Goal: Task Accomplishment & Management: Manage account settings

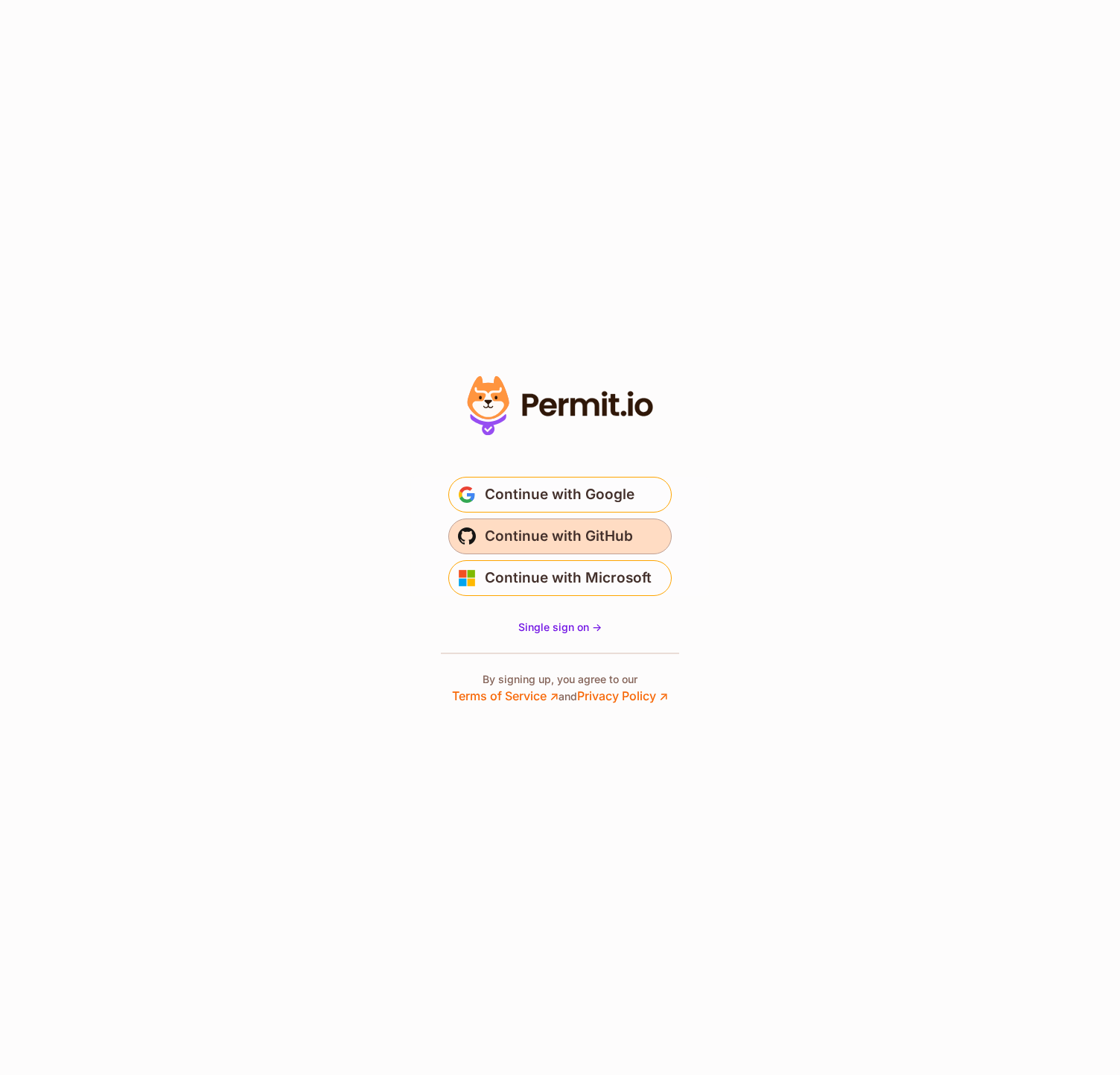
click at [636, 529] on button "Continue with GitHub" at bounding box center [560, 536] width 223 height 36
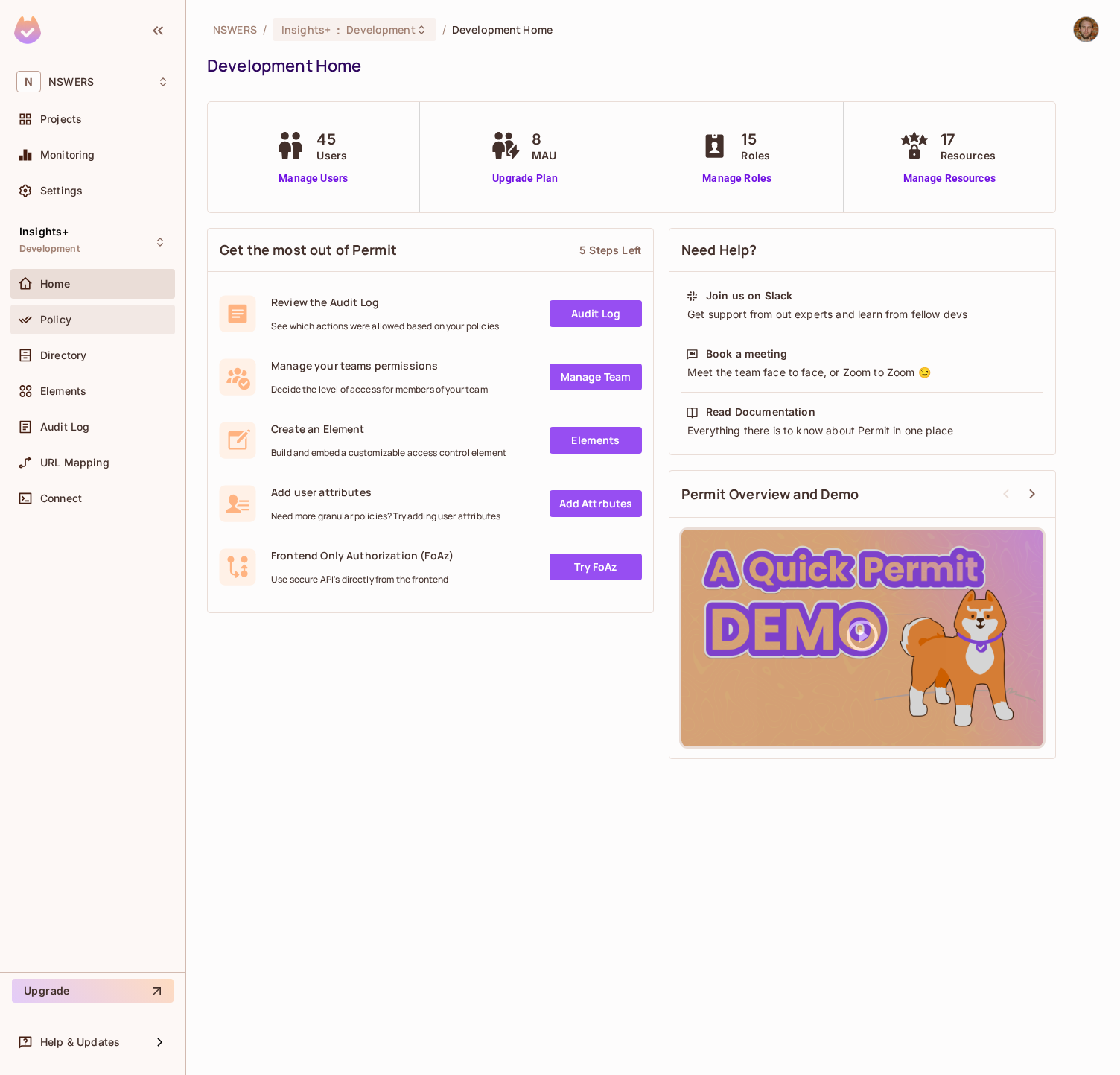
click at [104, 327] on div "Policy" at bounding box center [93, 319] width 153 height 18
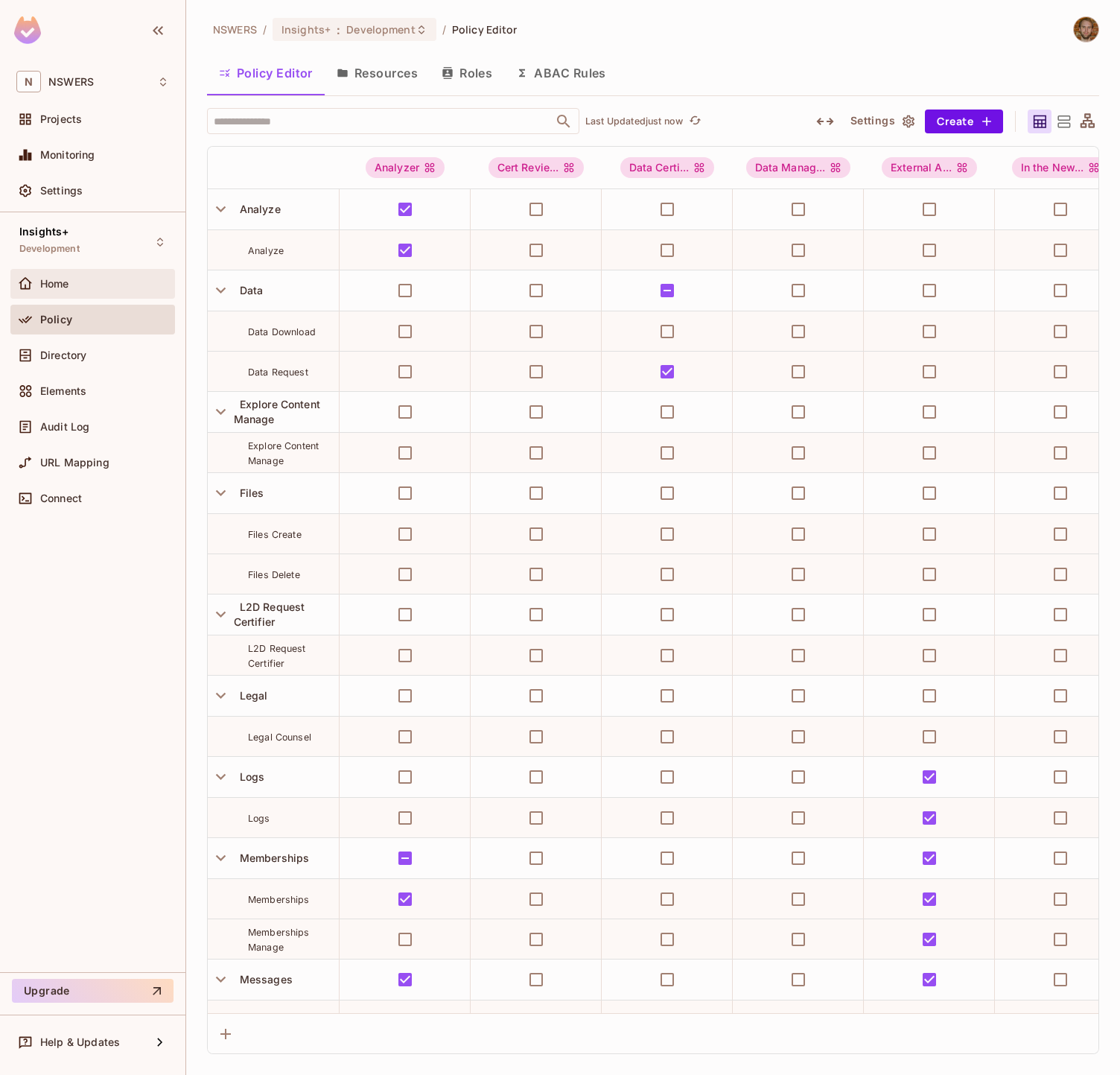
click at [76, 291] on div "Home" at bounding box center [93, 283] width 153 height 18
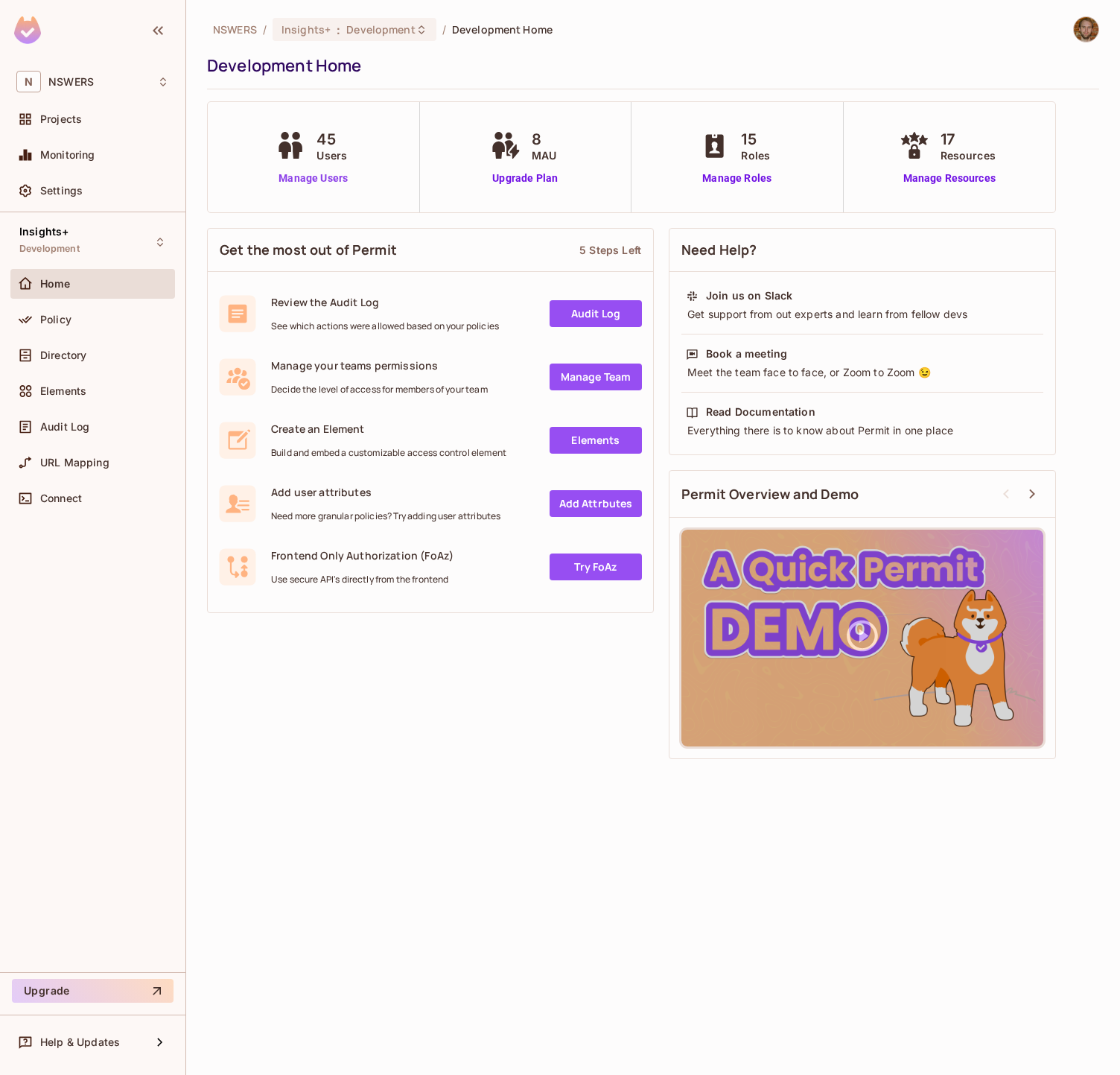
click at [330, 181] on link "Manage Users" at bounding box center [313, 178] width 82 height 16
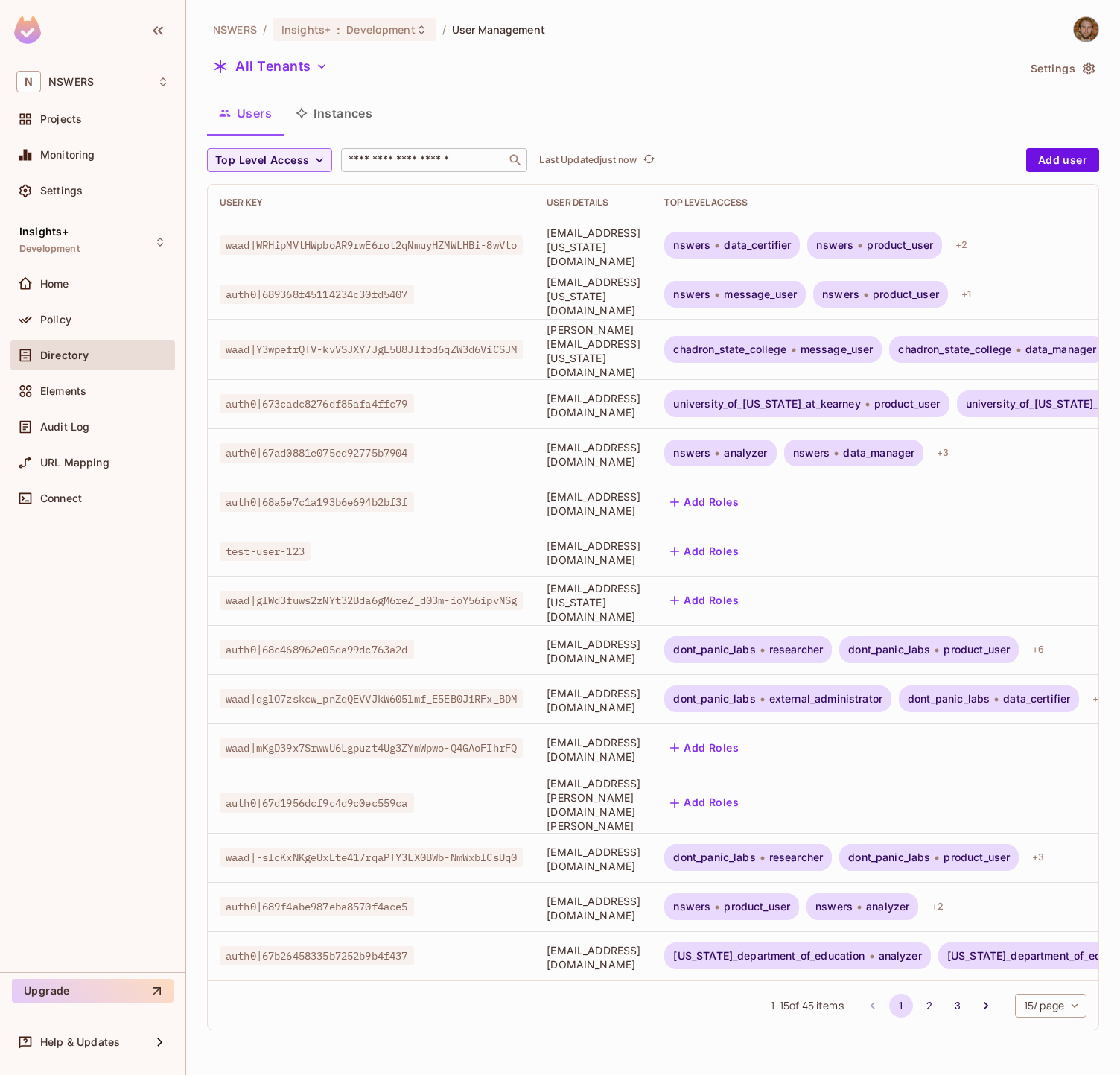
click at [378, 163] on input "text" at bounding box center [424, 160] width 156 height 15
type input "*******"
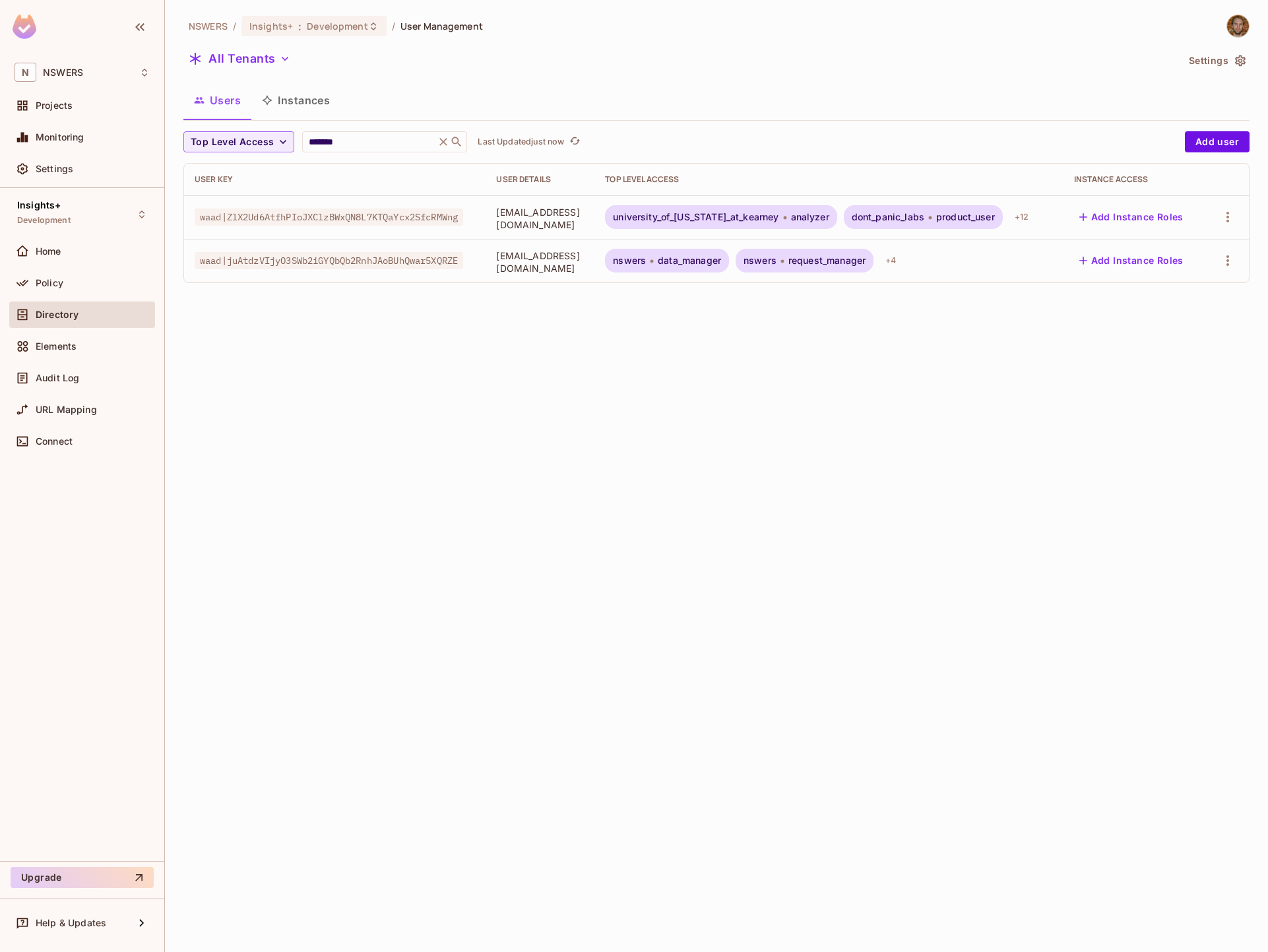
click at [756, 216] on span "university_of_[US_STATE]_at_kearney" at bounding box center [695, 217] width 166 height 10
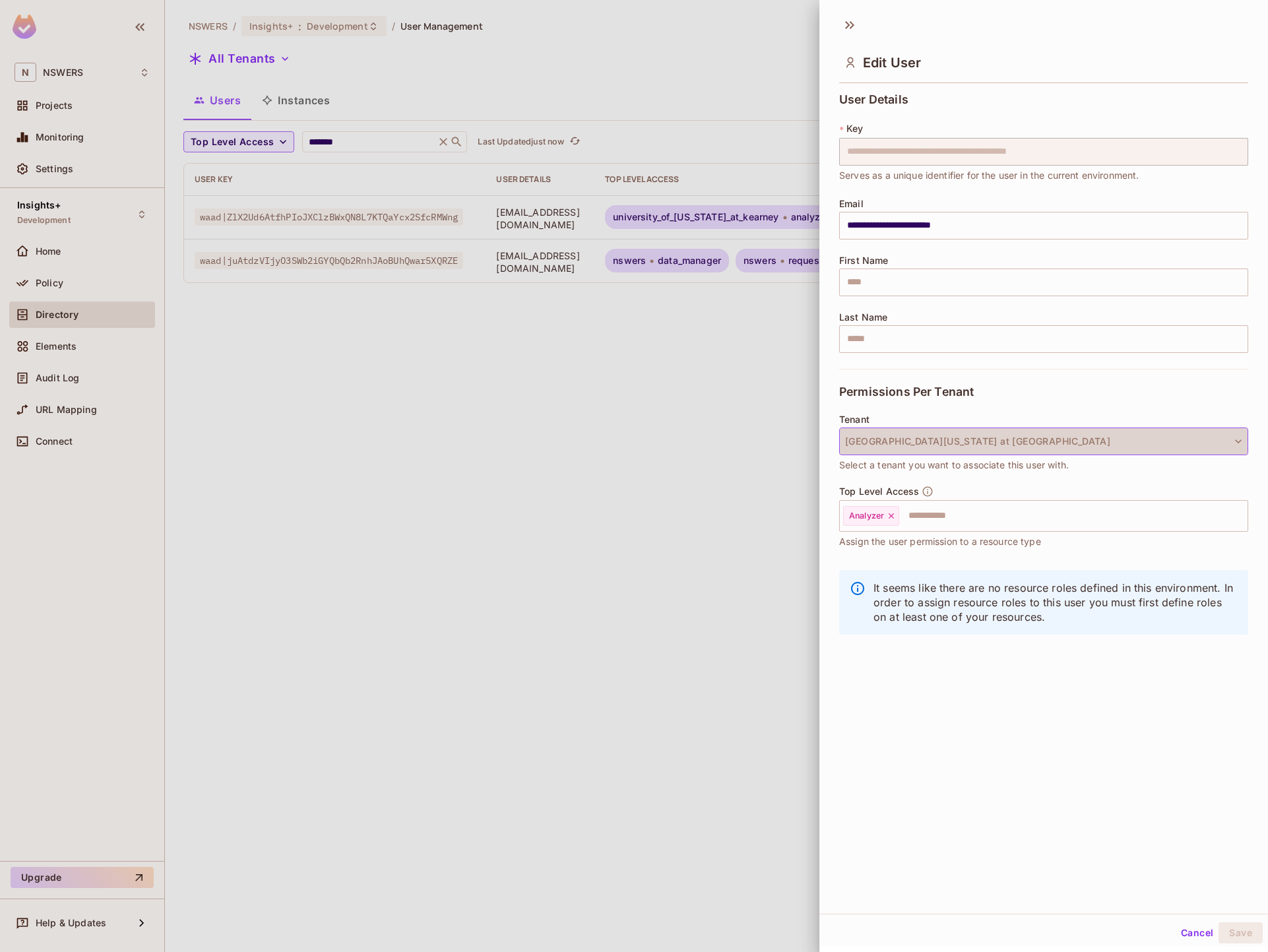
click at [991, 447] on button "[GEOGRAPHIC_DATA][US_STATE] at [GEOGRAPHIC_DATA]" at bounding box center [1043, 441] width 409 height 28
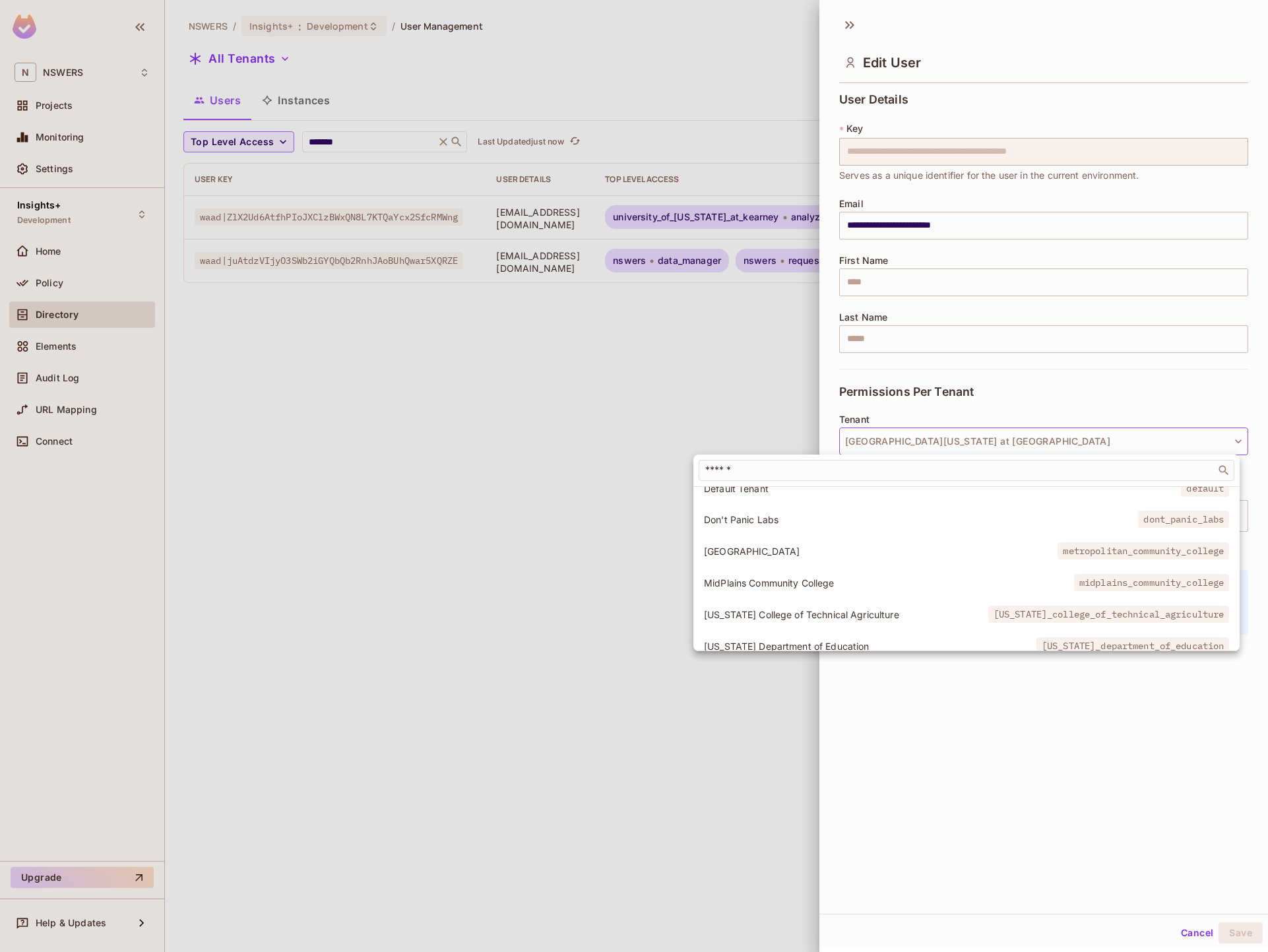
scroll to position [118, 0]
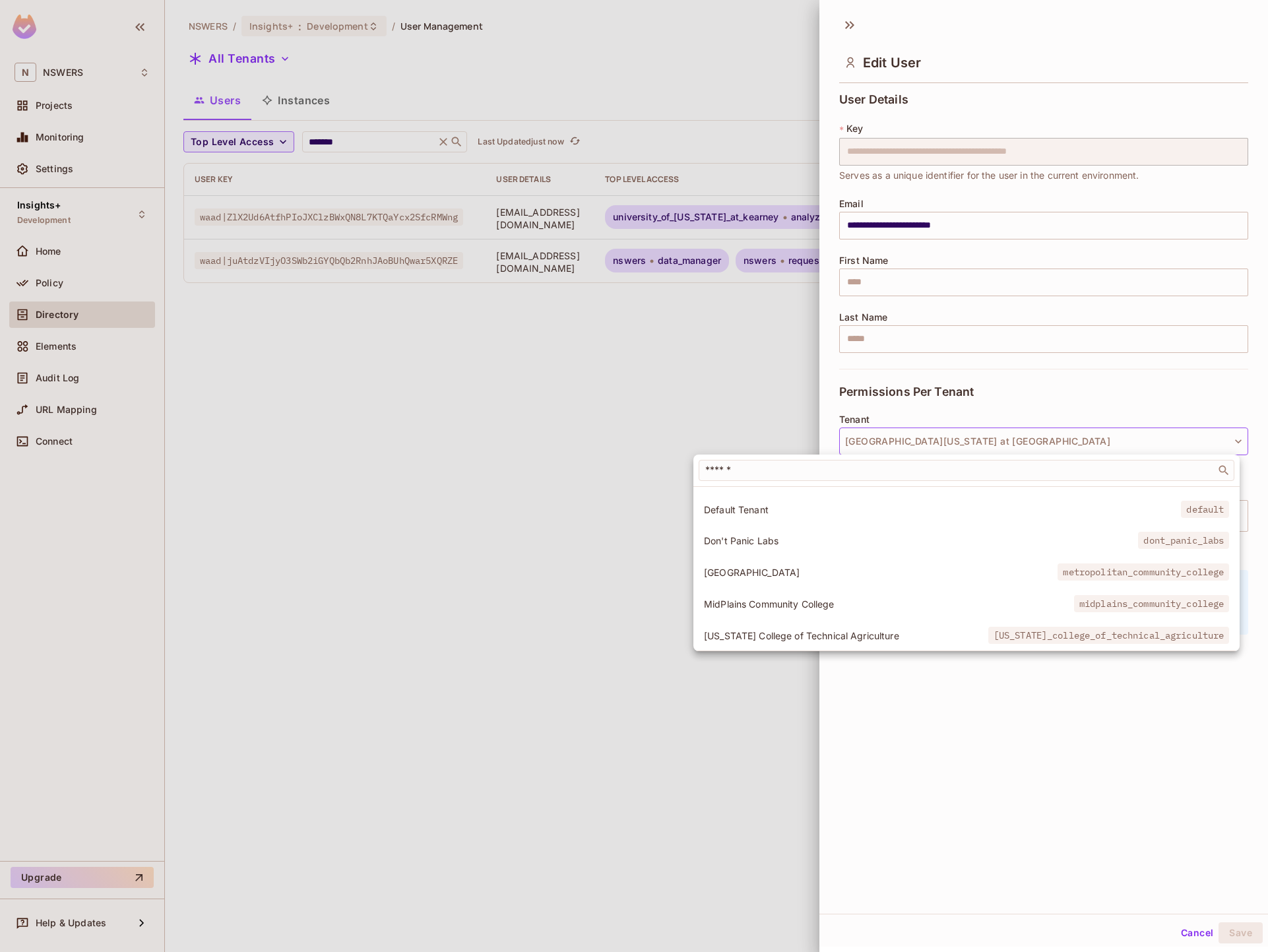
click at [785, 535] on span "Don't Panic Labs" at bounding box center [921, 541] width 434 height 13
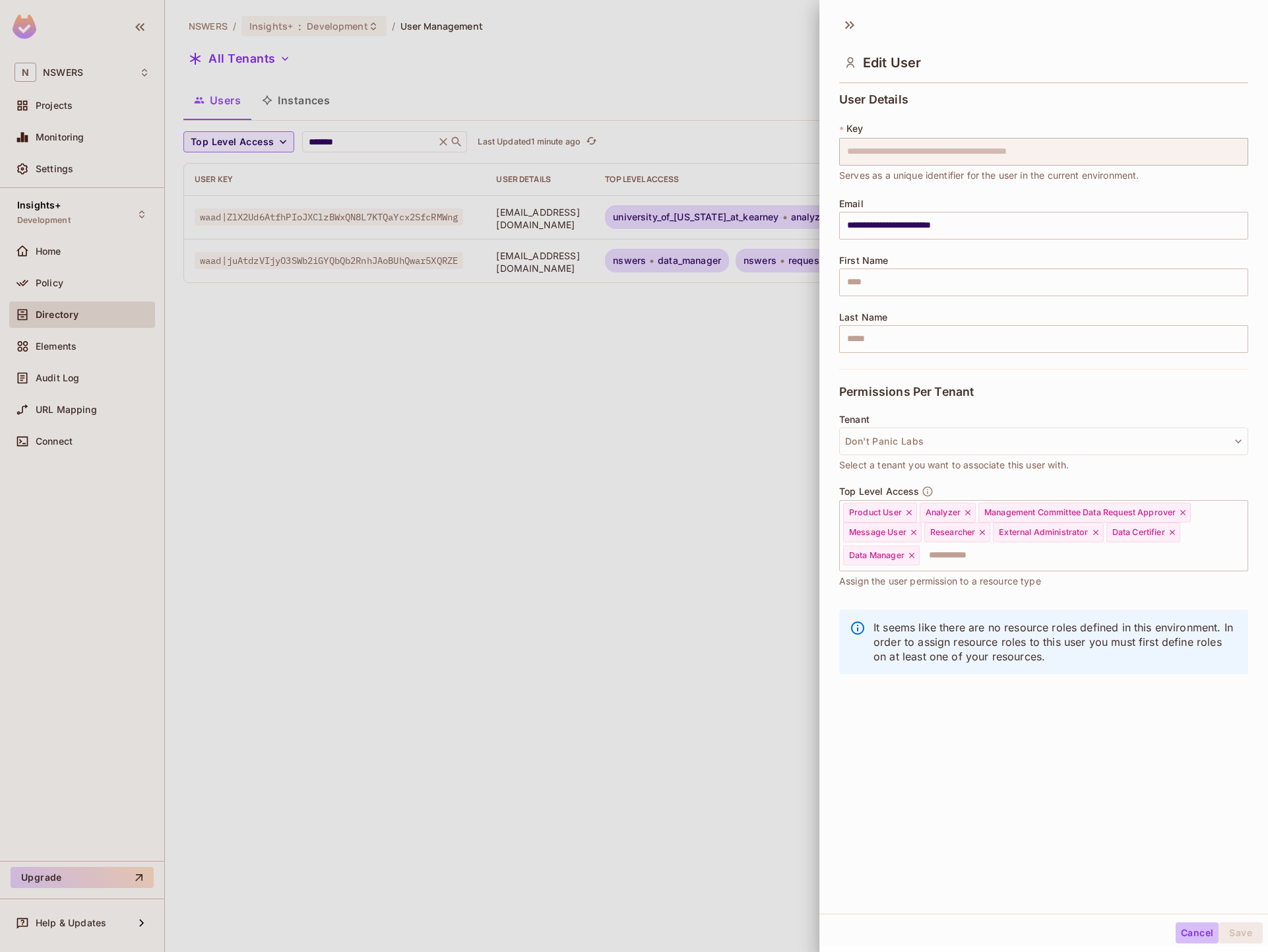
click at [991, 926] on button "Cancel" at bounding box center [1197, 933] width 43 height 21
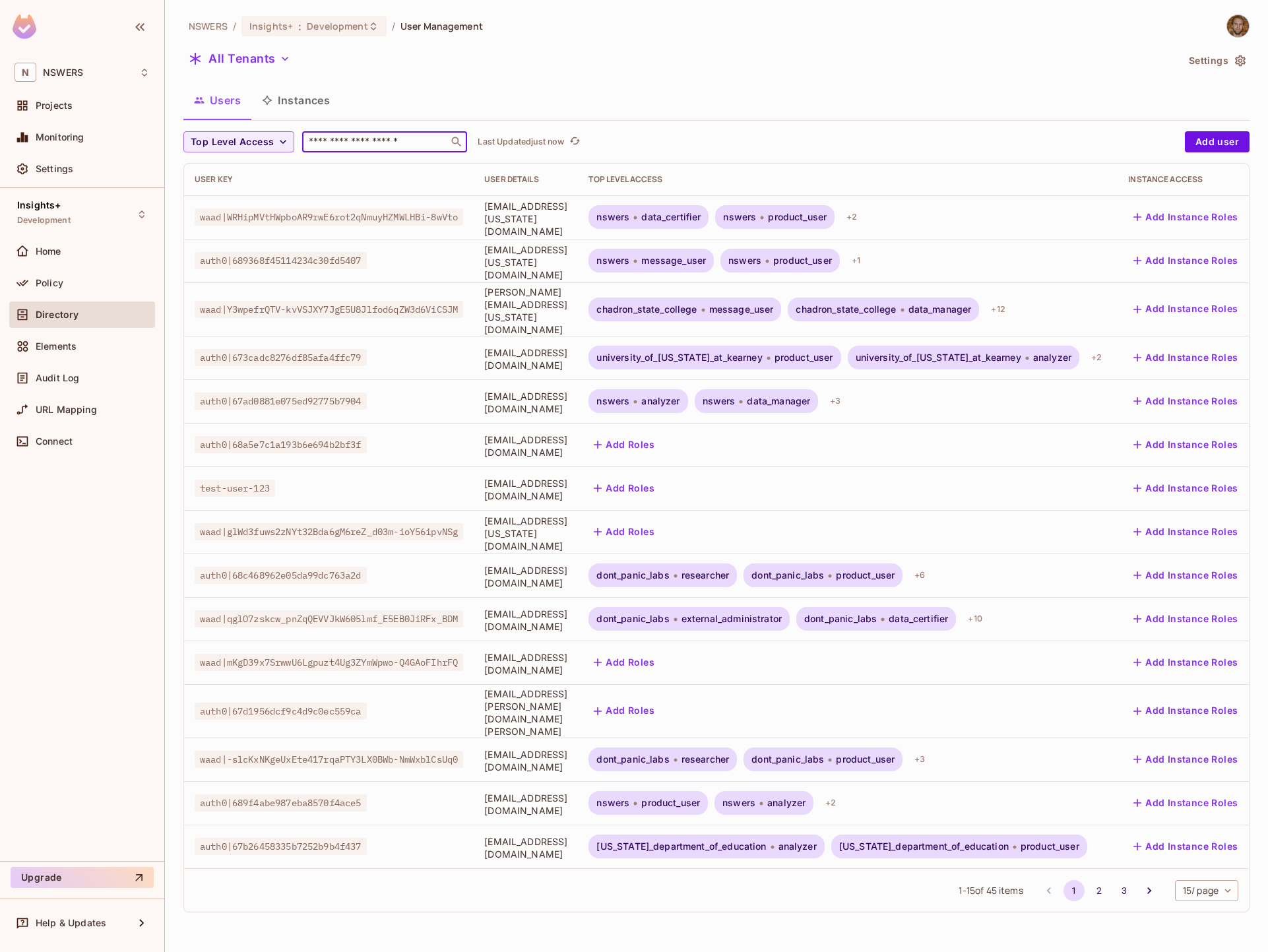
click at [345, 146] on input "text" at bounding box center [376, 142] width 138 height 13
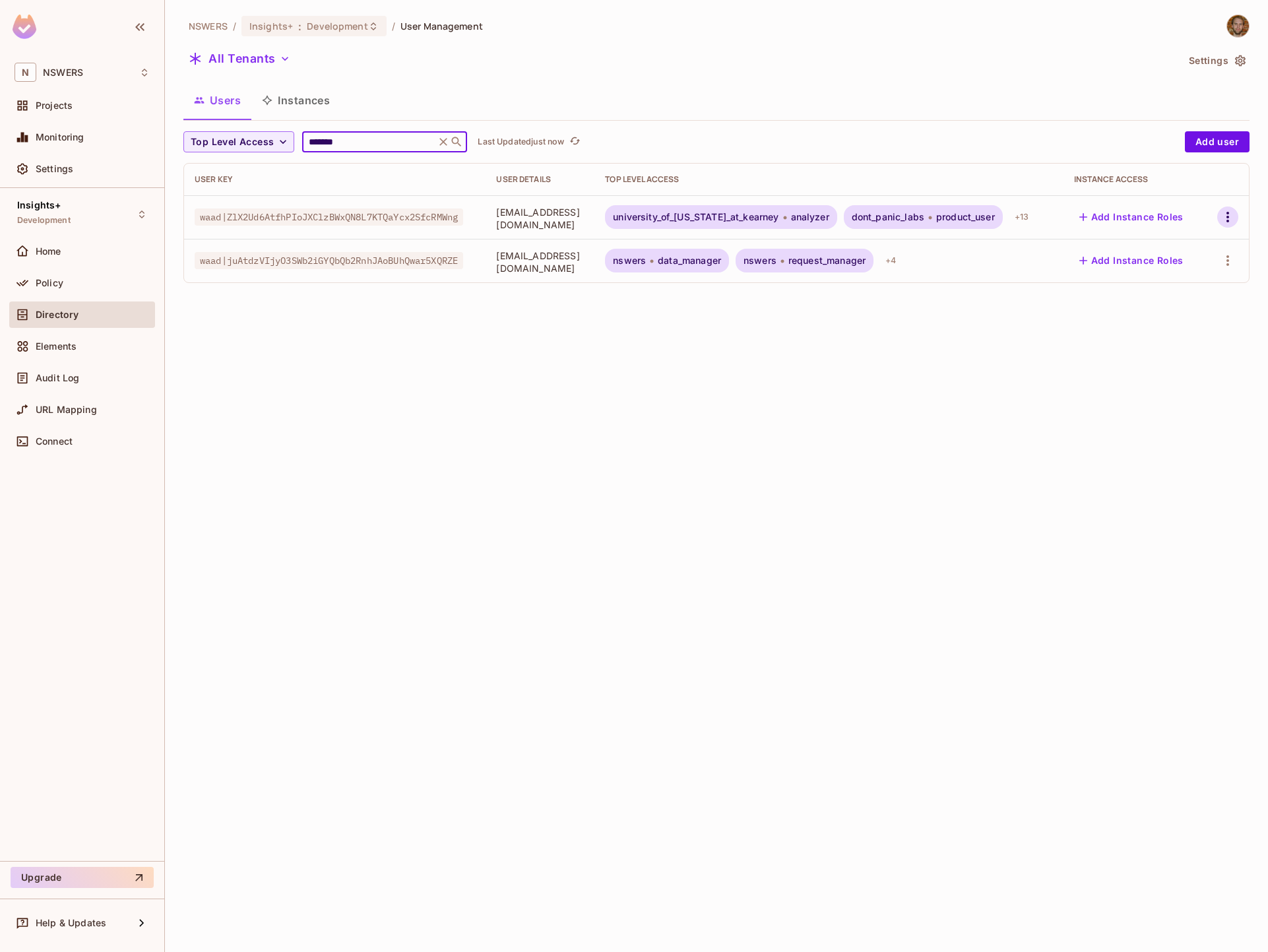
type input "*******"
click at [1230, 215] on icon "button" at bounding box center [1227, 216] width 16 height 16
click at [1161, 245] on div "Edit" at bounding box center [1159, 248] width 18 height 13
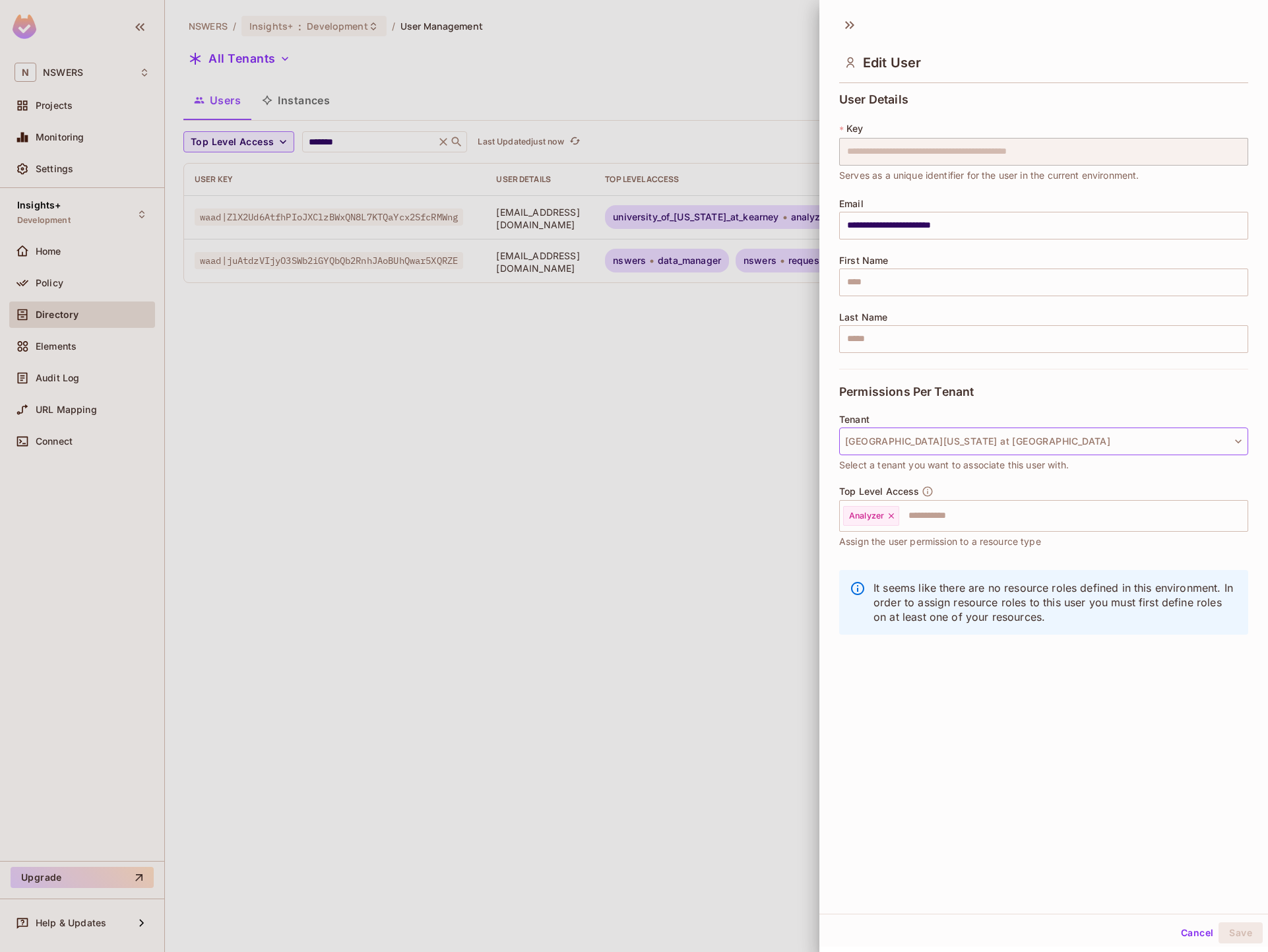
click at [910, 446] on button "[GEOGRAPHIC_DATA][US_STATE] at [GEOGRAPHIC_DATA]" at bounding box center [1043, 441] width 409 height 28
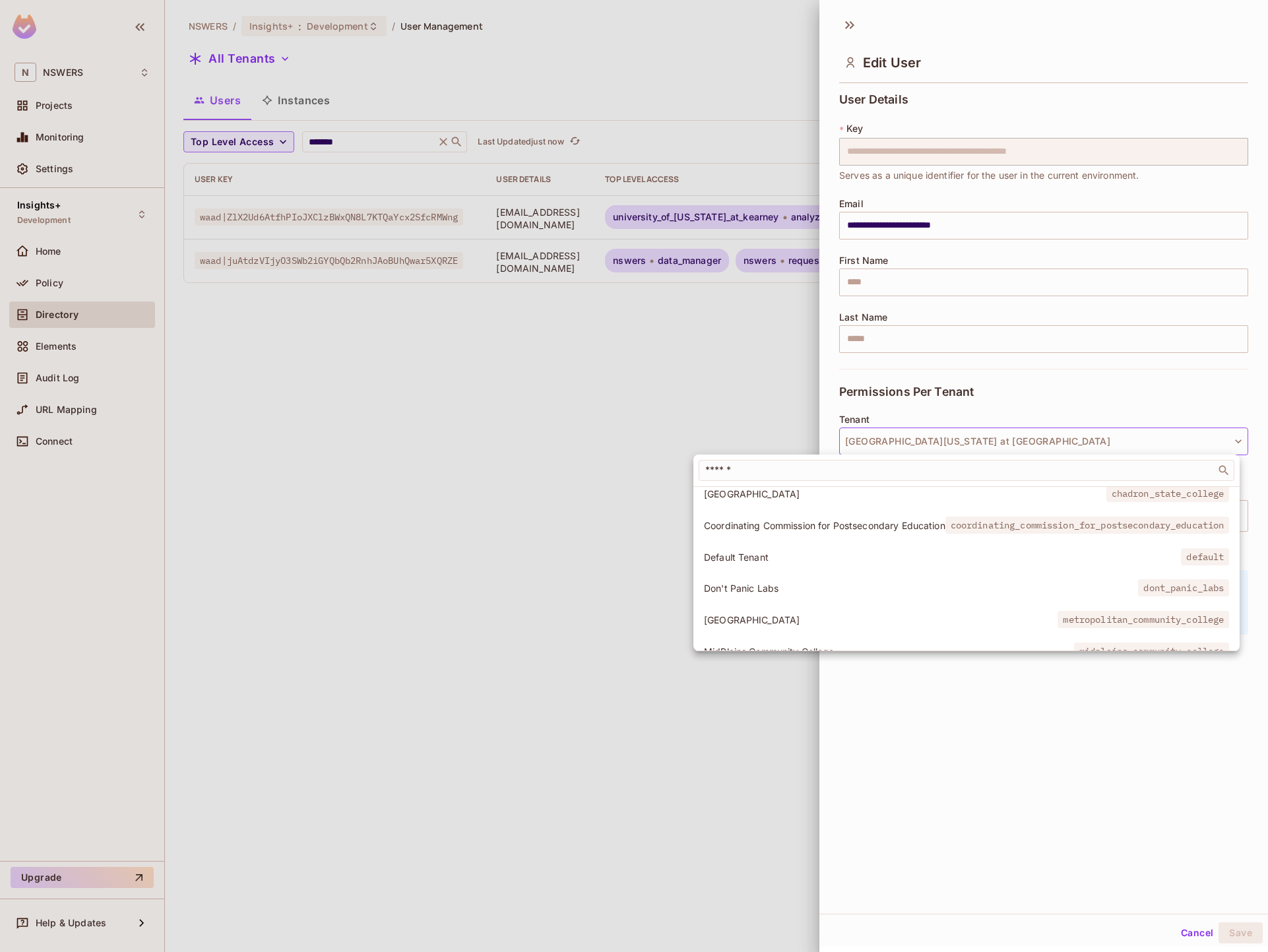
scroll to position [74, 0]
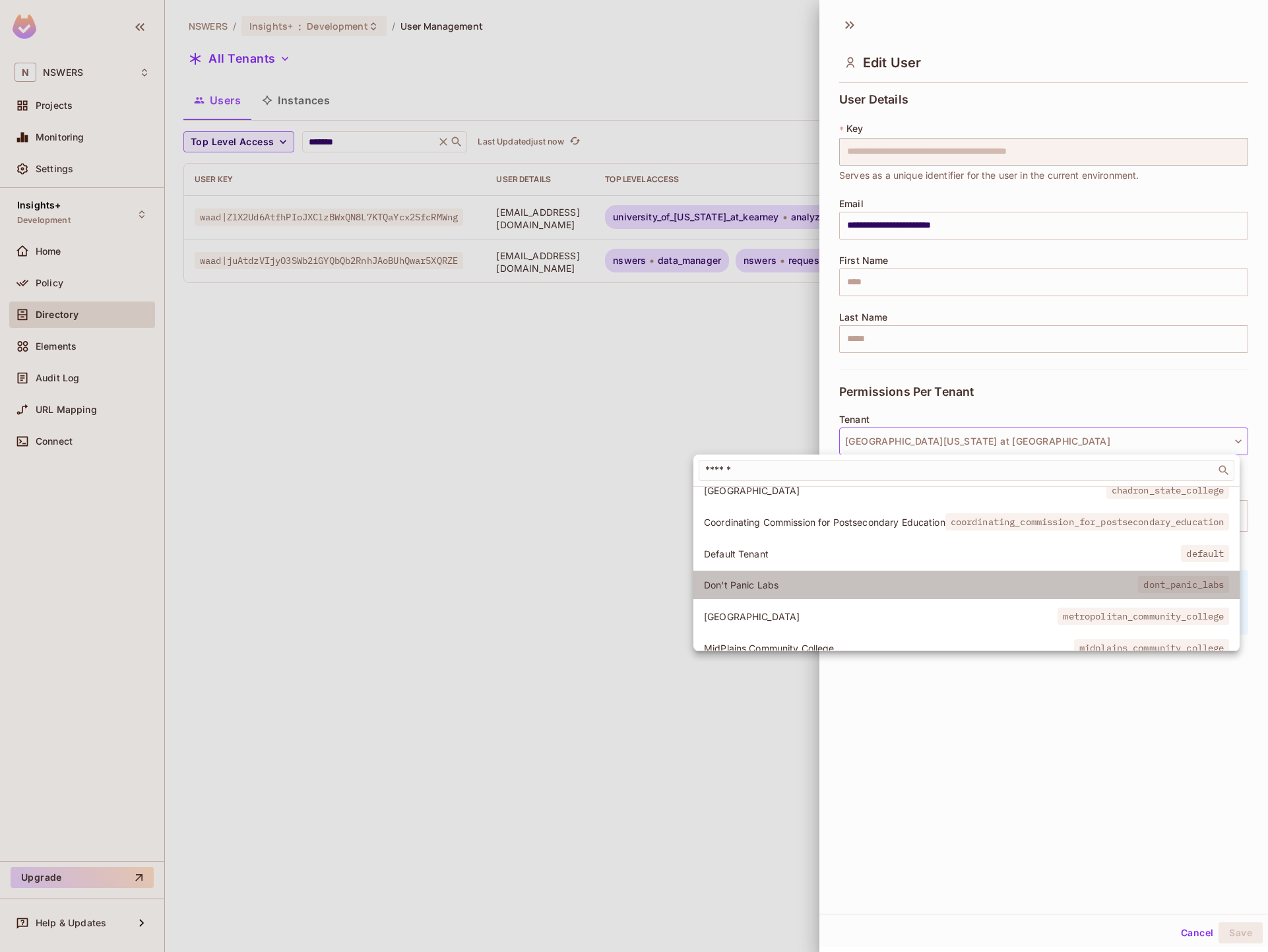
click at [798, 588] on span "Don't Panic Labs" at bounding box center [921, 585] width 434 height 13
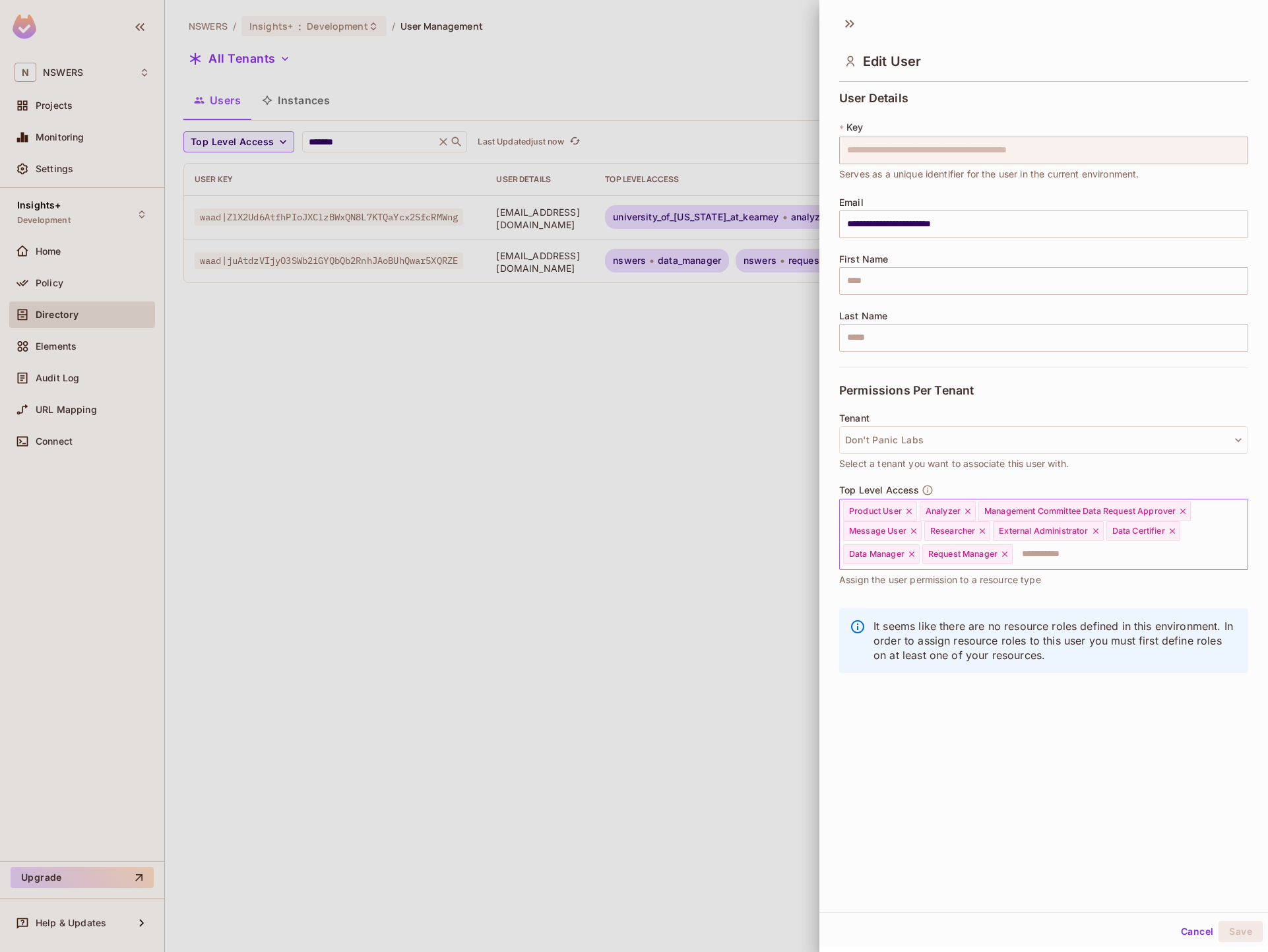
scroll to position [2, 0]
click at [909, 510] on icon at bounding box center [909, 510] width 5 height 5
click at [892, 510] on icon at bounding box center [891, 510] width 5 height 5
click at [1048, 509] on icon at bounding box center [1047, 510] width 9 height 9
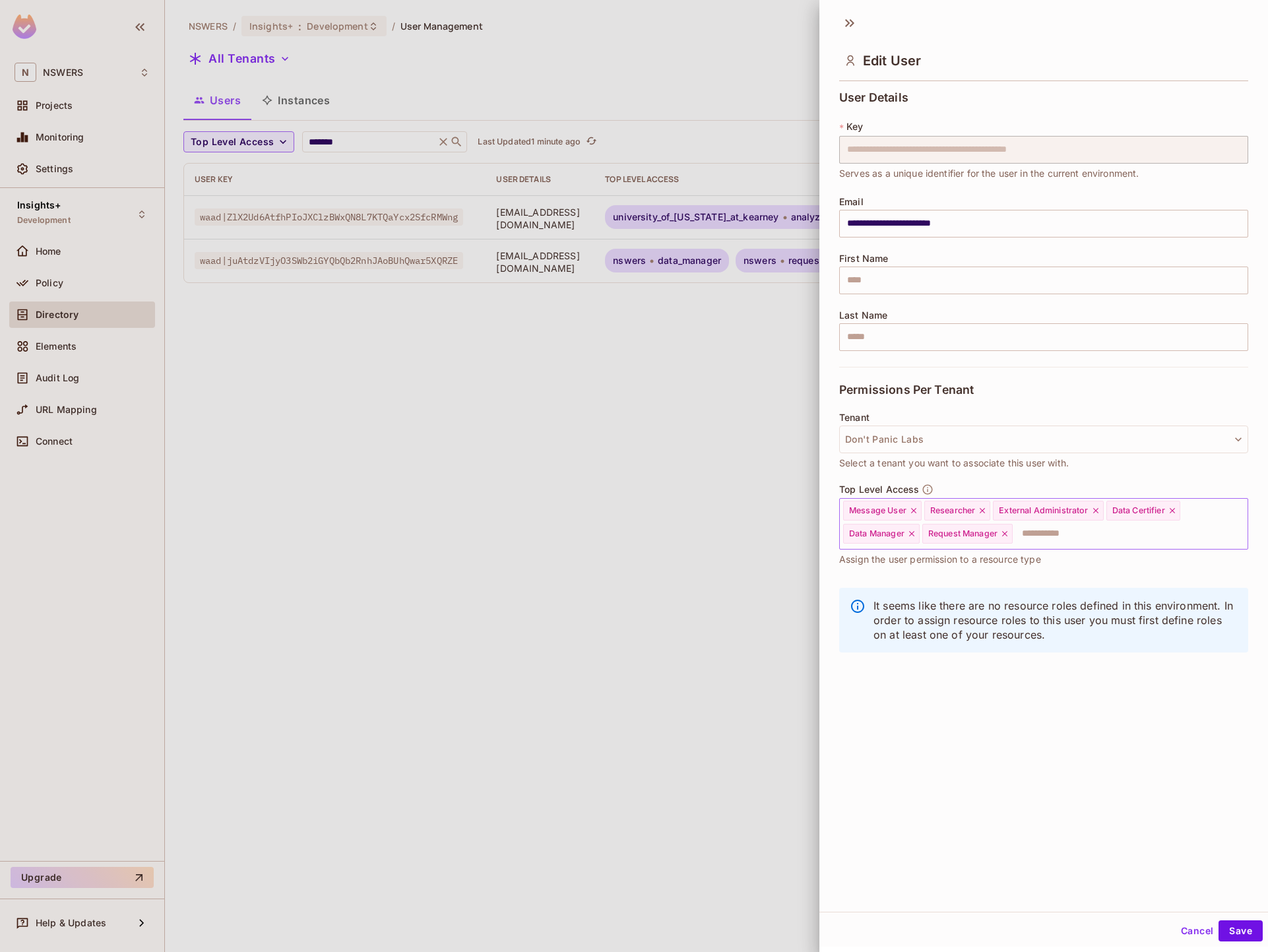
click at [914, 511] on icon at bounding box center [913, 510] width 9 height 9
click at [903, 511] on icon at bounding box center [901, 510] width 5 height 5
click at [946, 510] on icon at bounding box center [945, 510] width 9 height 9
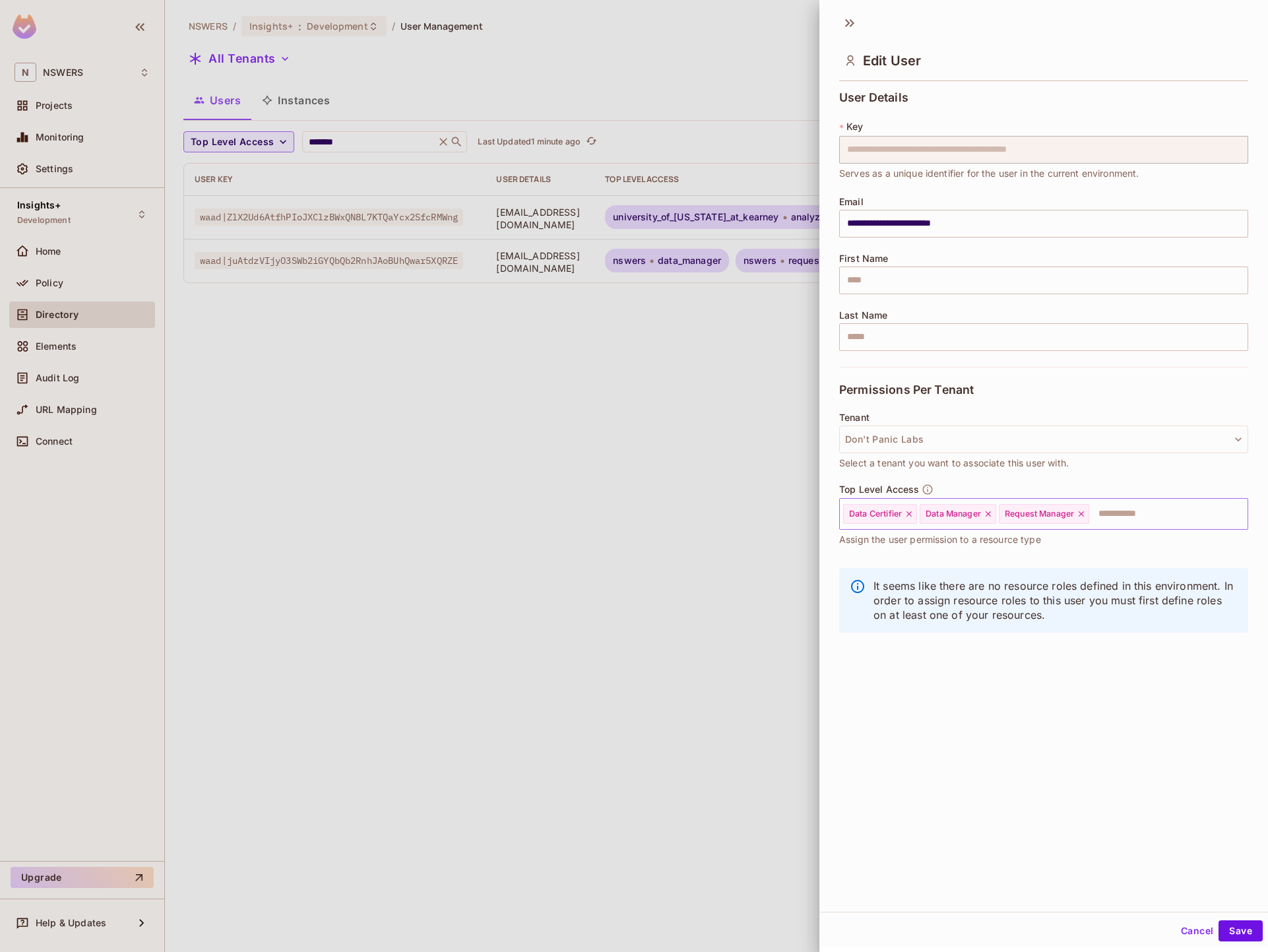
click at [910, 512] on icon at bounding box center [909, 514] width 9 height 9
click at [910, 513] on icon at bounding box center [912, 514] width 9 height 9
click at [928, 515] on icon at bounding box center [925, 514] width 9 height 9
click at [1245, 933] on button "Save" at bounding box center [1240, 930] width 44 height 21
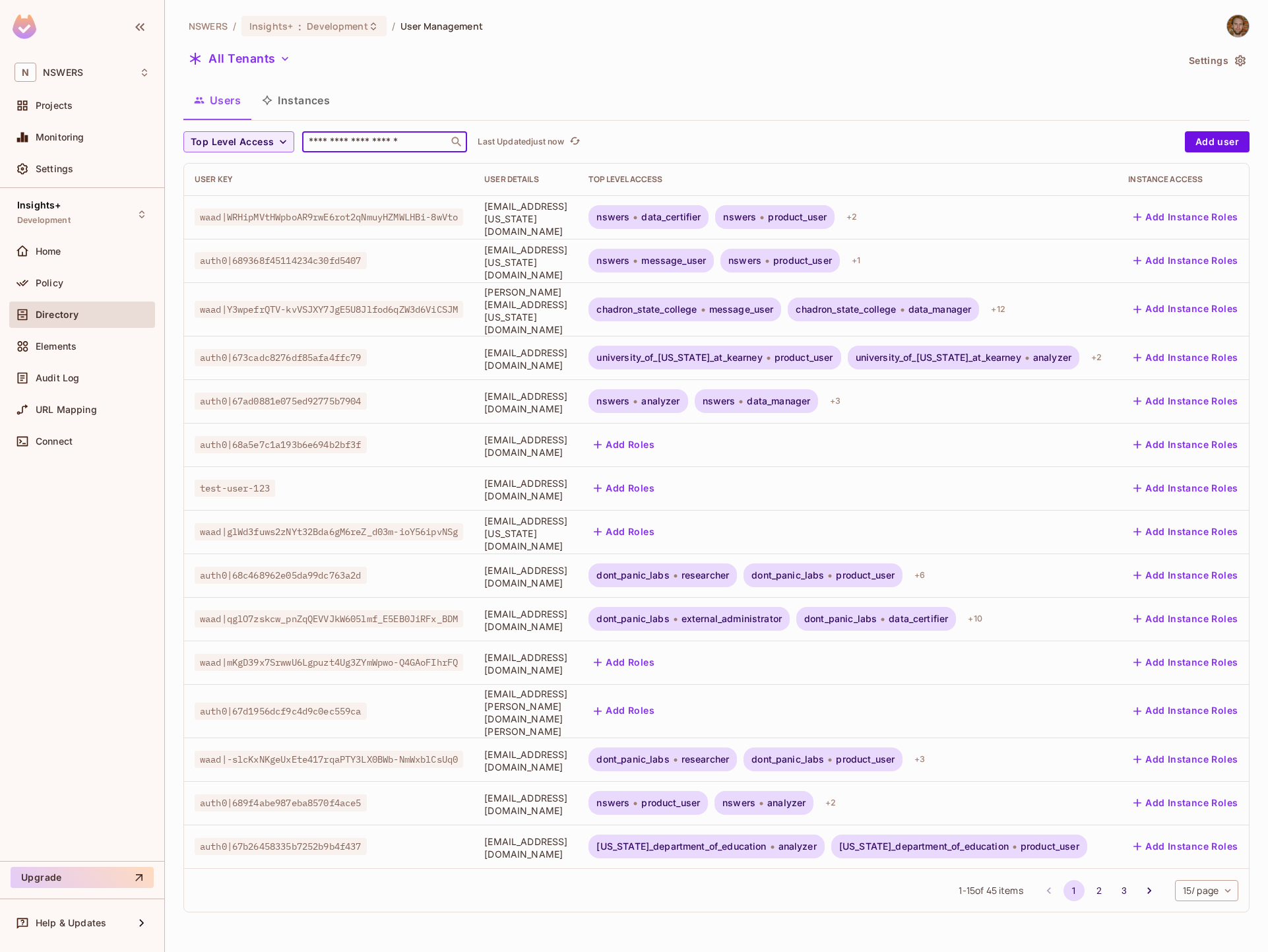
click at [351, 148] on input "text" at bounding box center [376, 142] width 138 height 13
type input "*******"
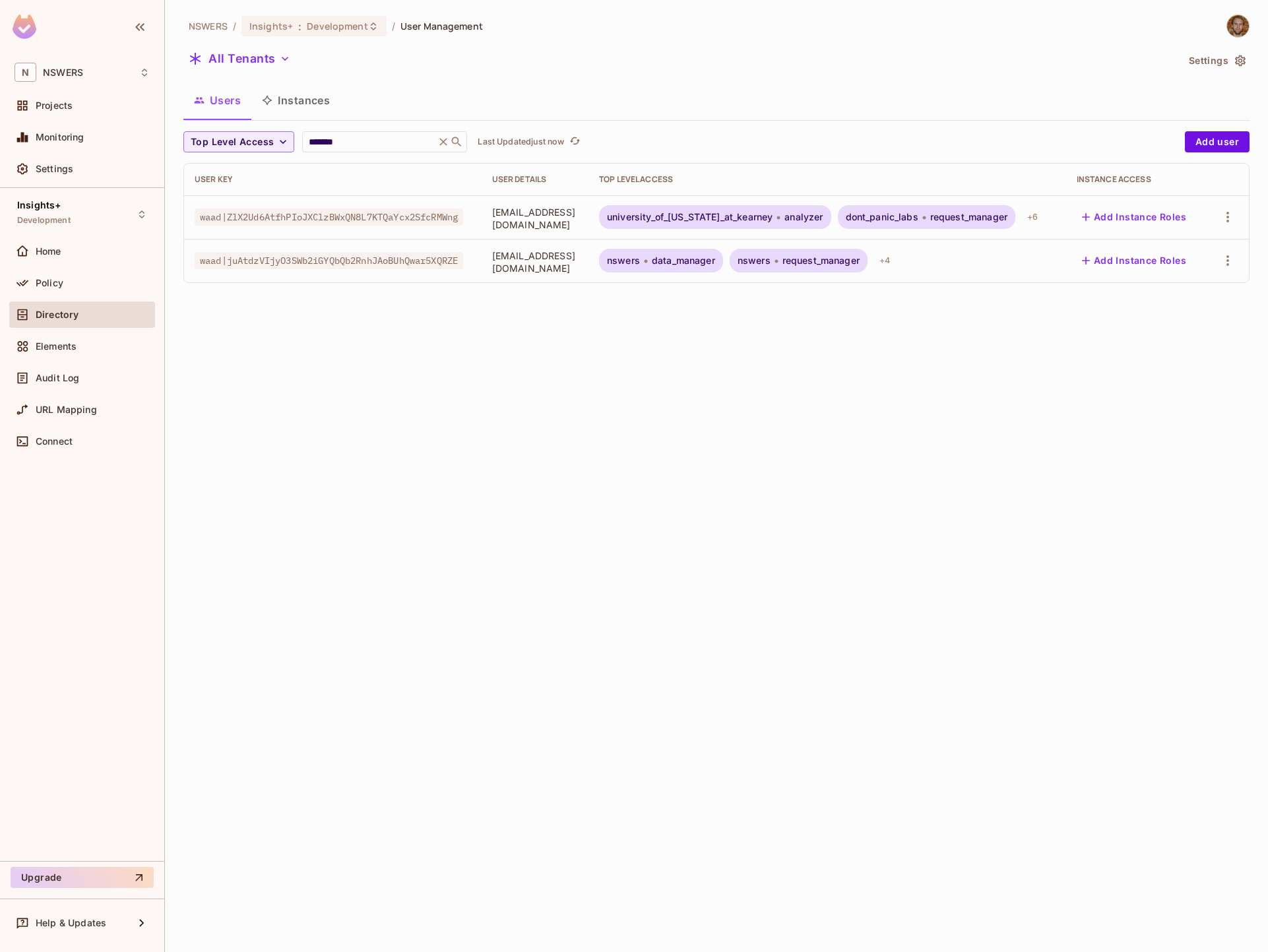
click at [364, 213] on span "waad|ZlX2Ud6AtfhPIoJXClzBWxQN8L7KTQaYcx2SfcRMWng" at bounding box center [329, 216] width 268 height 17
click at [1043, 217] on div "+ 6" at bounding box center [1032, 217] width 21 height 21
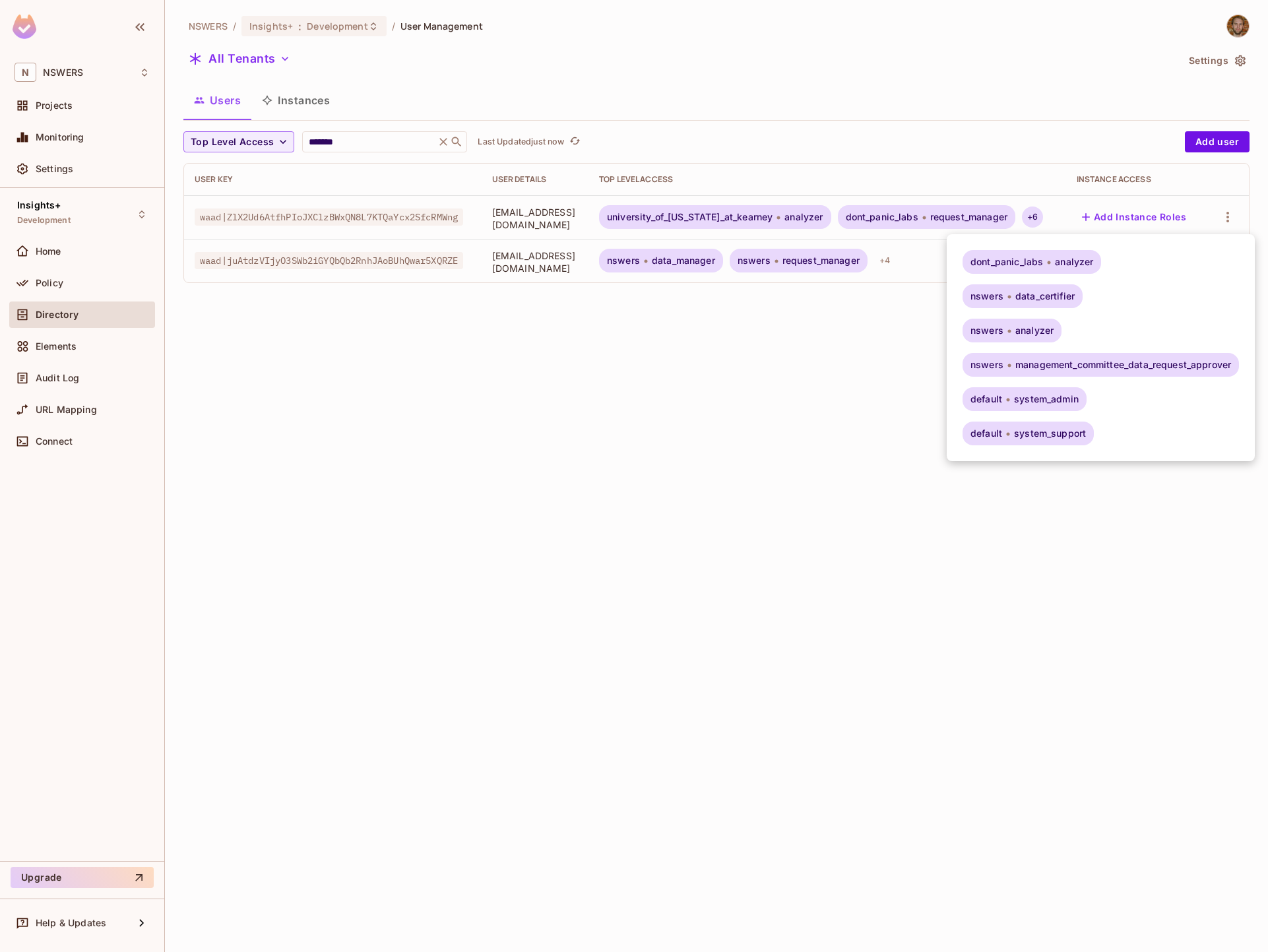
click at [1072, 217] on div at bounding box center [634, 476] width 1268 height 952
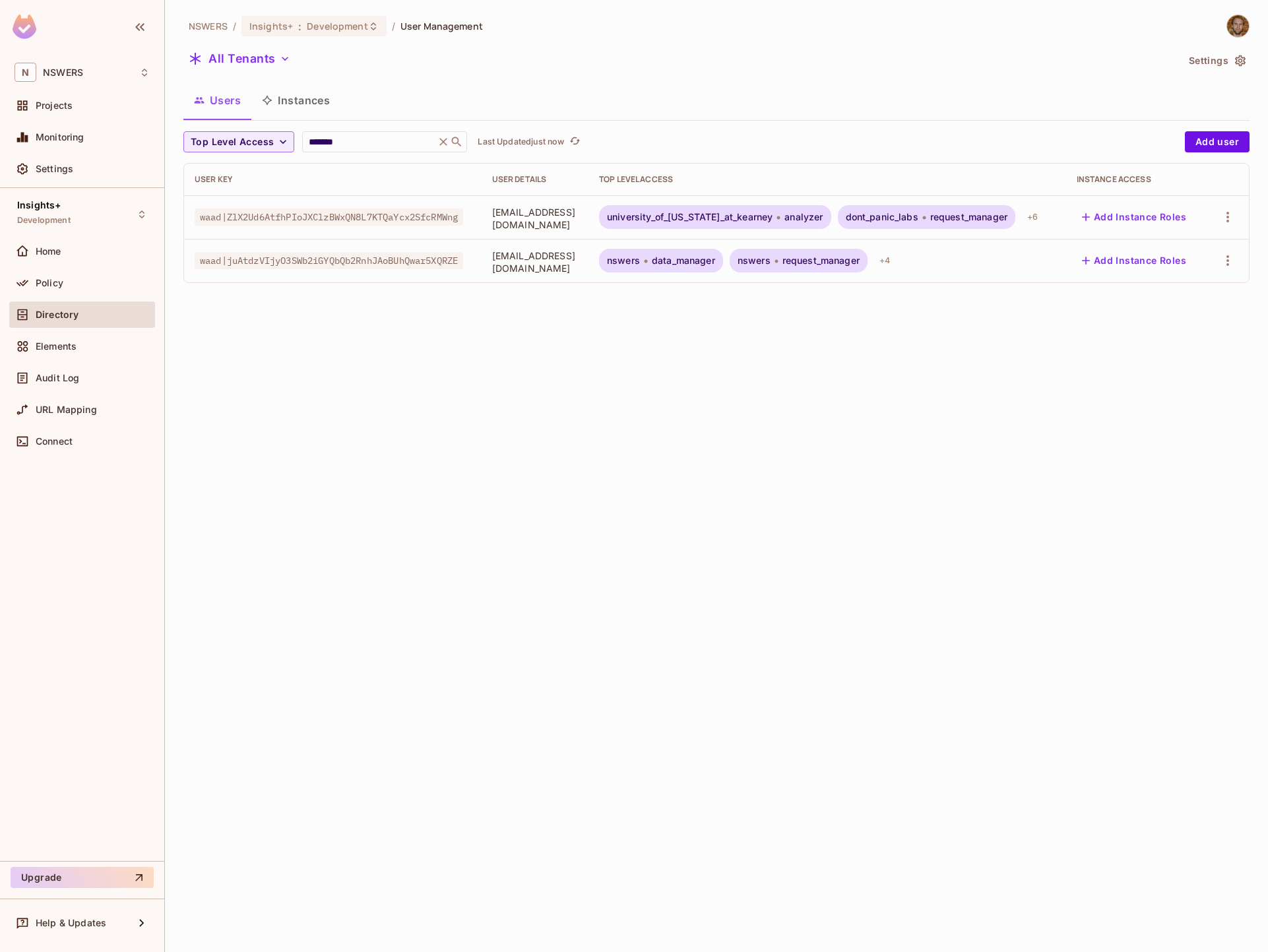
click at [789, 334] on div "NSWERS / Insights+ : Development / User Management All Tenants Settings Users I…" at bounding box center [716, 476] width 1103 height 952
click at [375, 265] on span "waad|juAtdzVIjyO3SWb2iGYQbQb2RnhJAoBUhQwar5XQRZE" at bounding box center [329, 260] width 268 height 17
click at [723, 254] on div "nswers data_manager" at bounding box center [660, 260] width 124 height 24
click at [828, 266] on body "N NSWERS Projects Monitoring Settings Insights+ Development Home Policy Directo…" at bounding box center [634, 476] width 1268 height 952
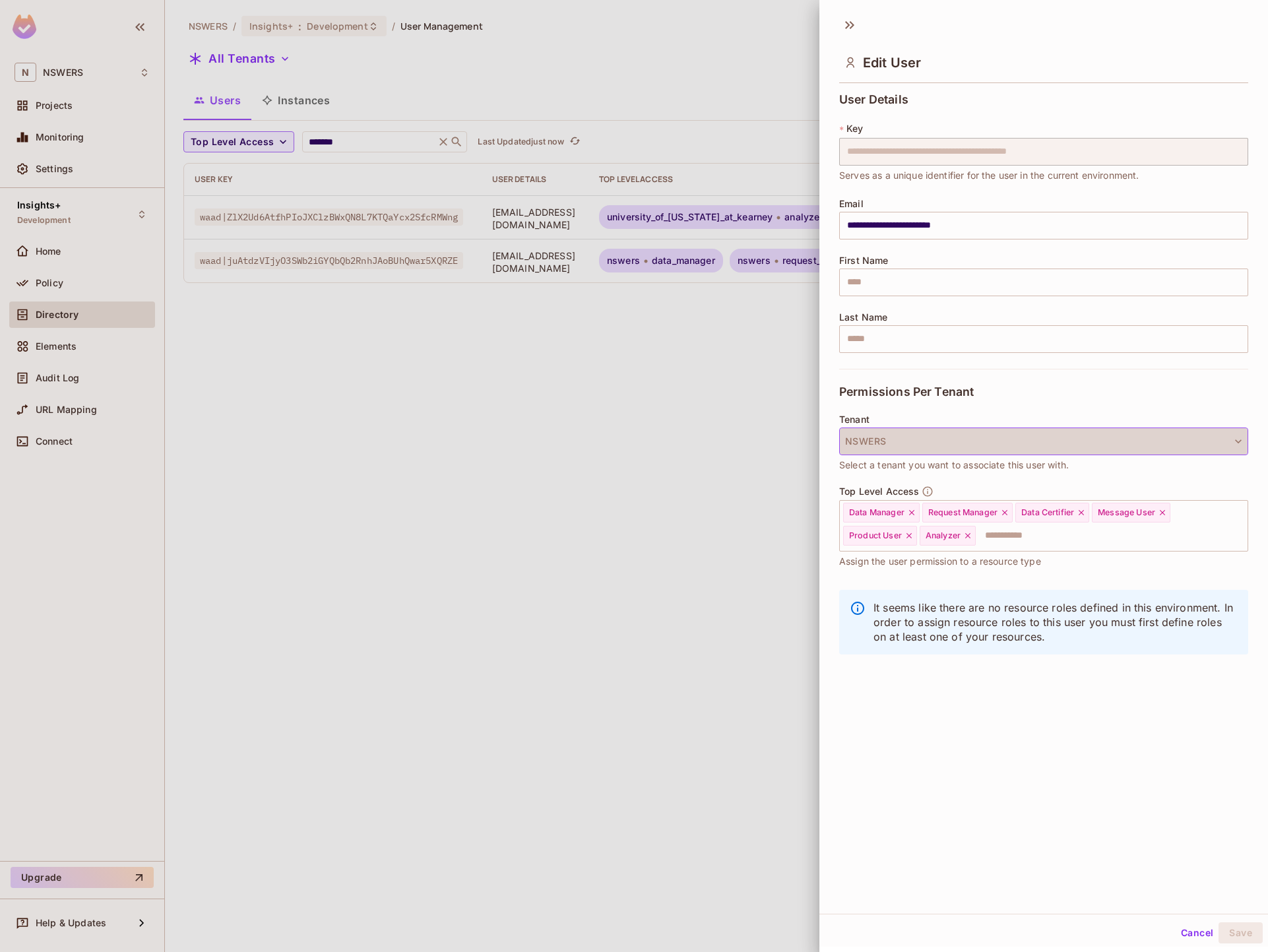
click at [959, 446] on button "NSWERS" at bounding box center [1043, 441] width 409 height 28
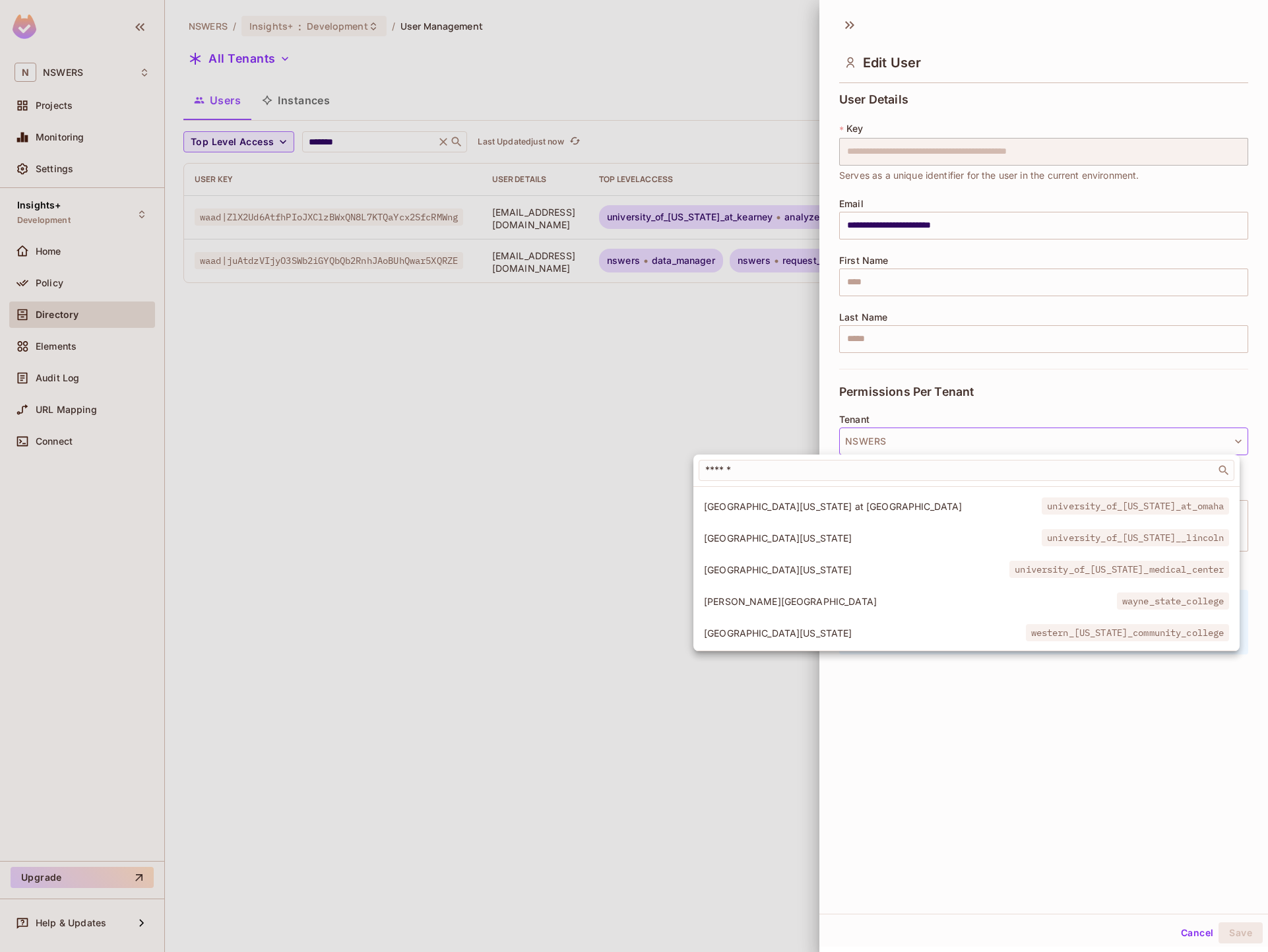
scroll to position [160, 0]
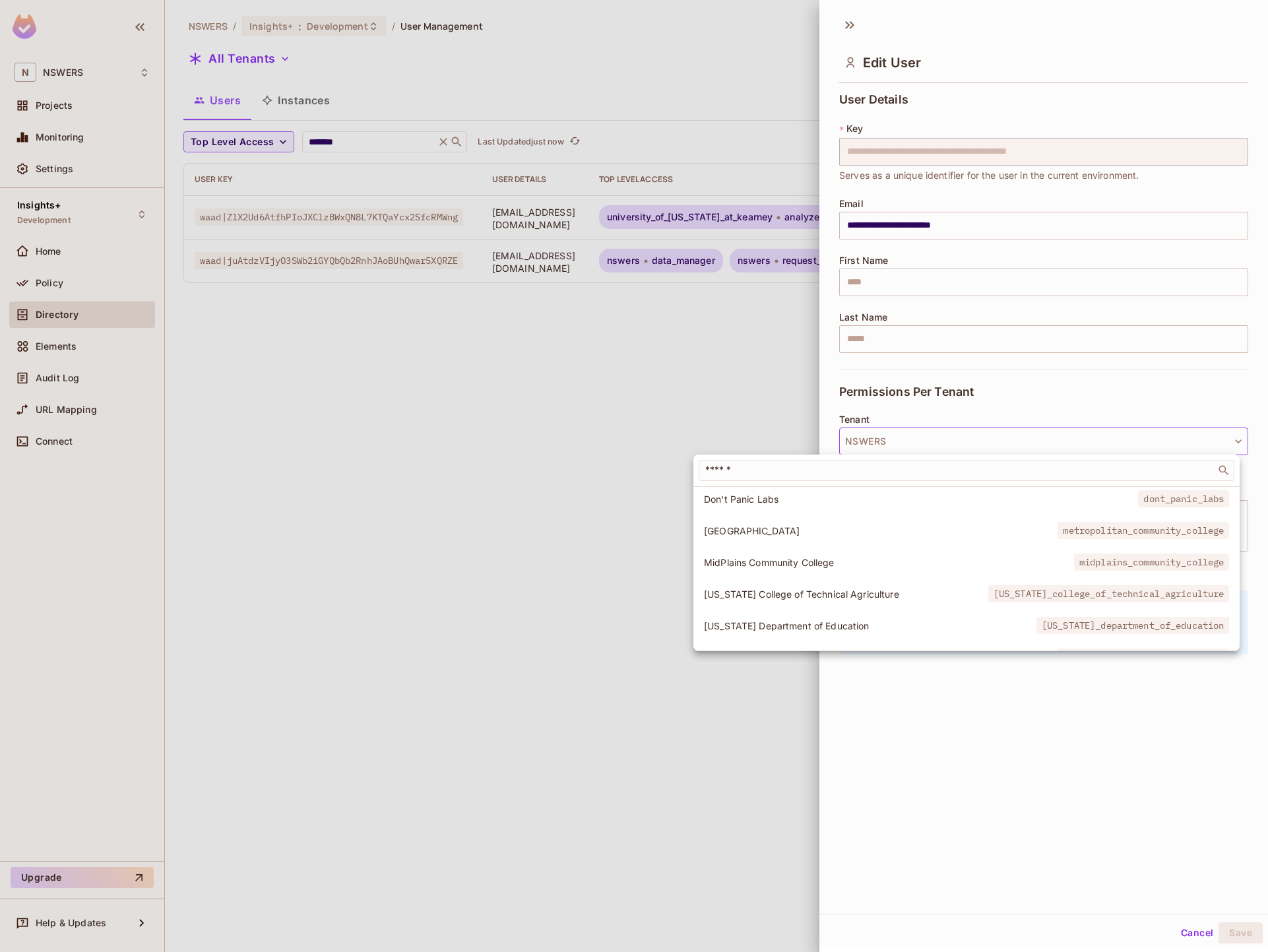
click at [831, 503] on span "Don't Panic Labs" at bounding box center [921, 499] width 434 height 13
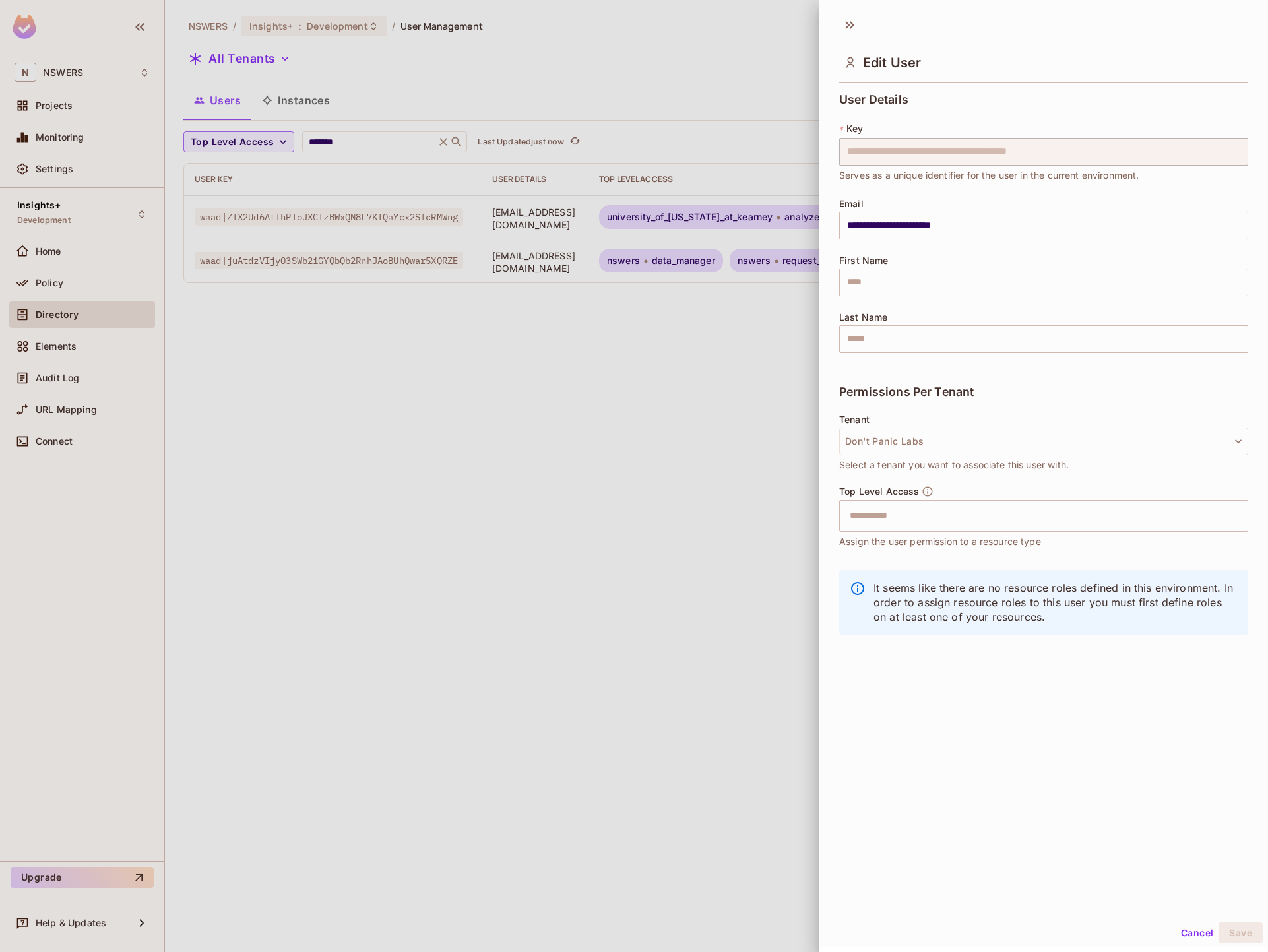
click at [941, 735] on div "**********" at bounding box center [1043, 461] width 448 height 904
click at [849, 23] on icon at bounding box center [849, 25] width 21 height 21
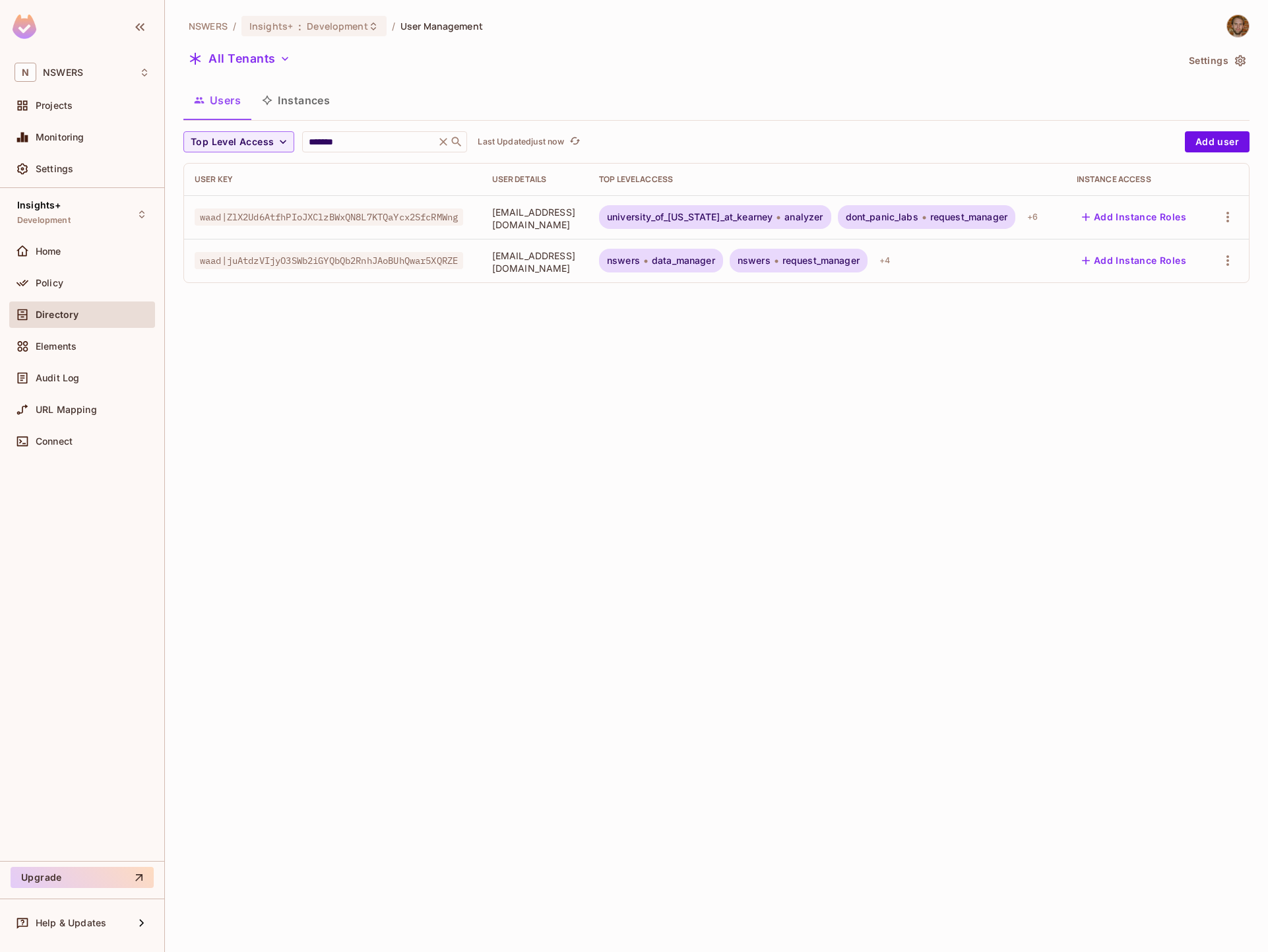
click at [385, 223] on span "waad|ZlX2Ud6AtfhPIoJXClzBWxQN8L7KTQaYcx2SfcRMWng" at bounding box center [329, 216] width 268 height 17
click at [556, 210] on div "[EMAIL_ADDRESS][DOMAIN_NAME]" at bounding box center [535, 216] width 86 height 28
click at [708, 216] on span "university_of_[US_STATE]_at_kearney" at bounding box center [689, 217] width 166 height 10
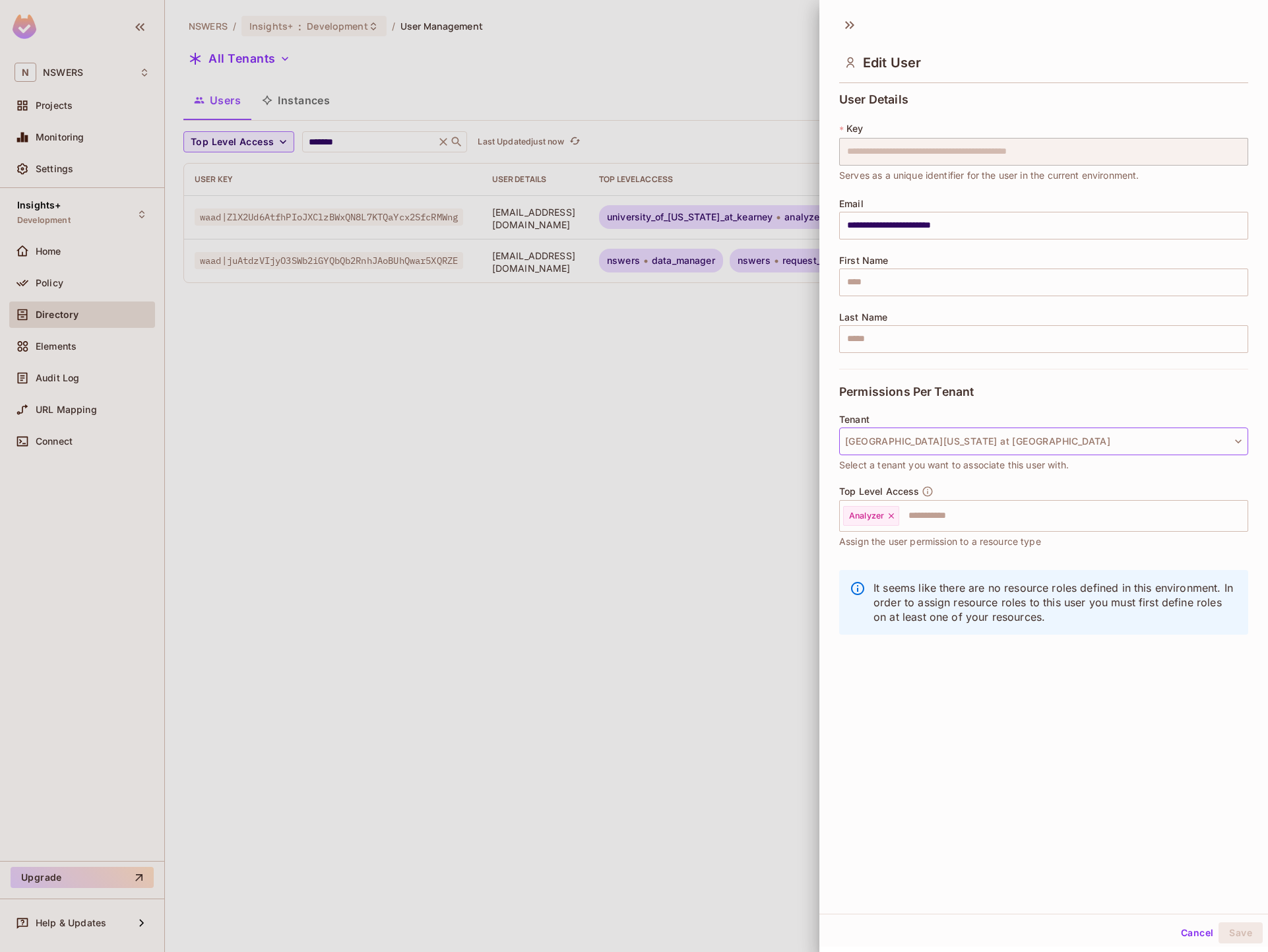
click at [979, 438] on button "[GEOGRAPHIC_DATA][US_STATE] at [GEOGRAPHIC_DATA]" at bounding box center [1043, 441] width 409 height 28
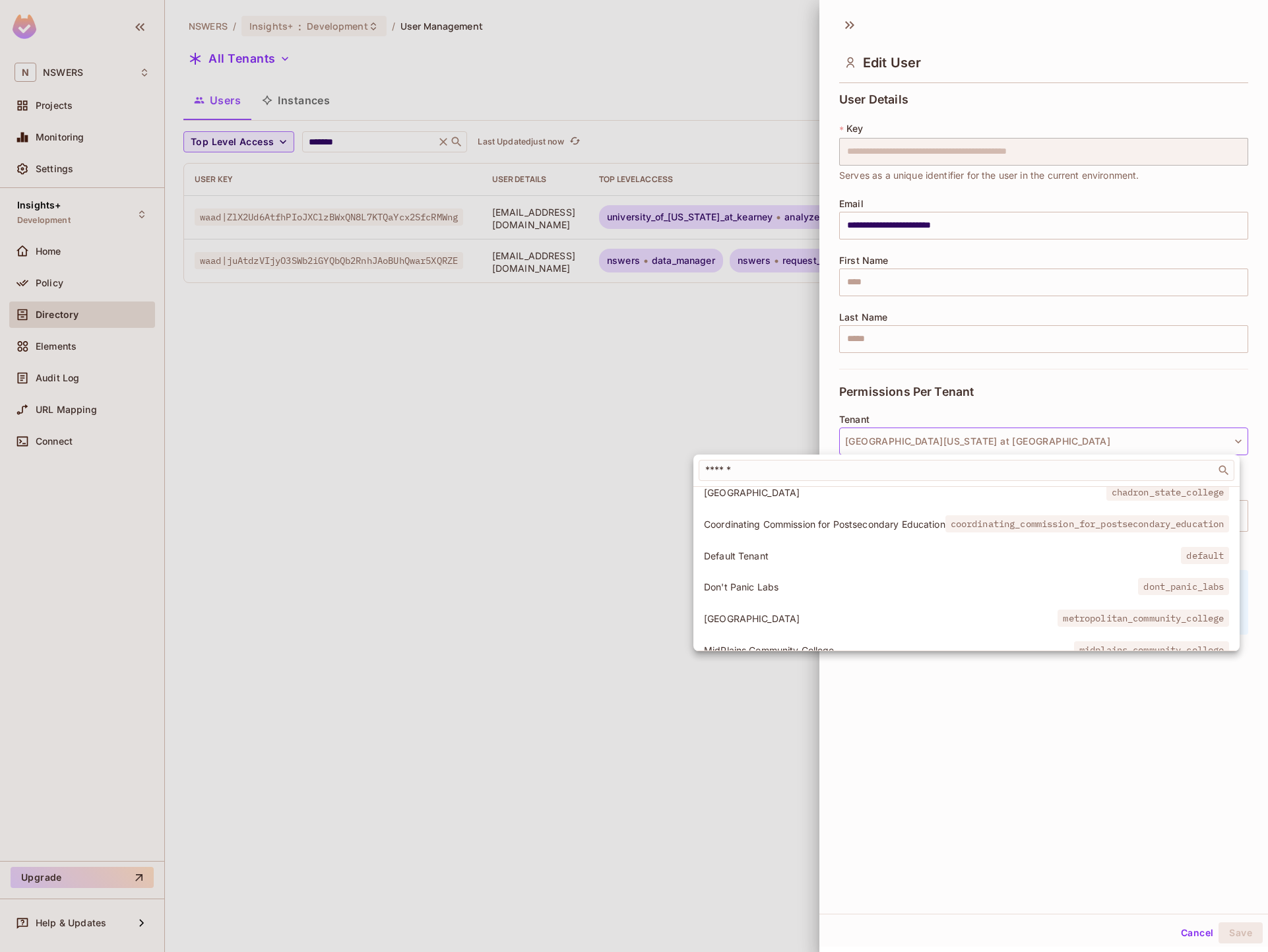
scroll to position [72, 0]
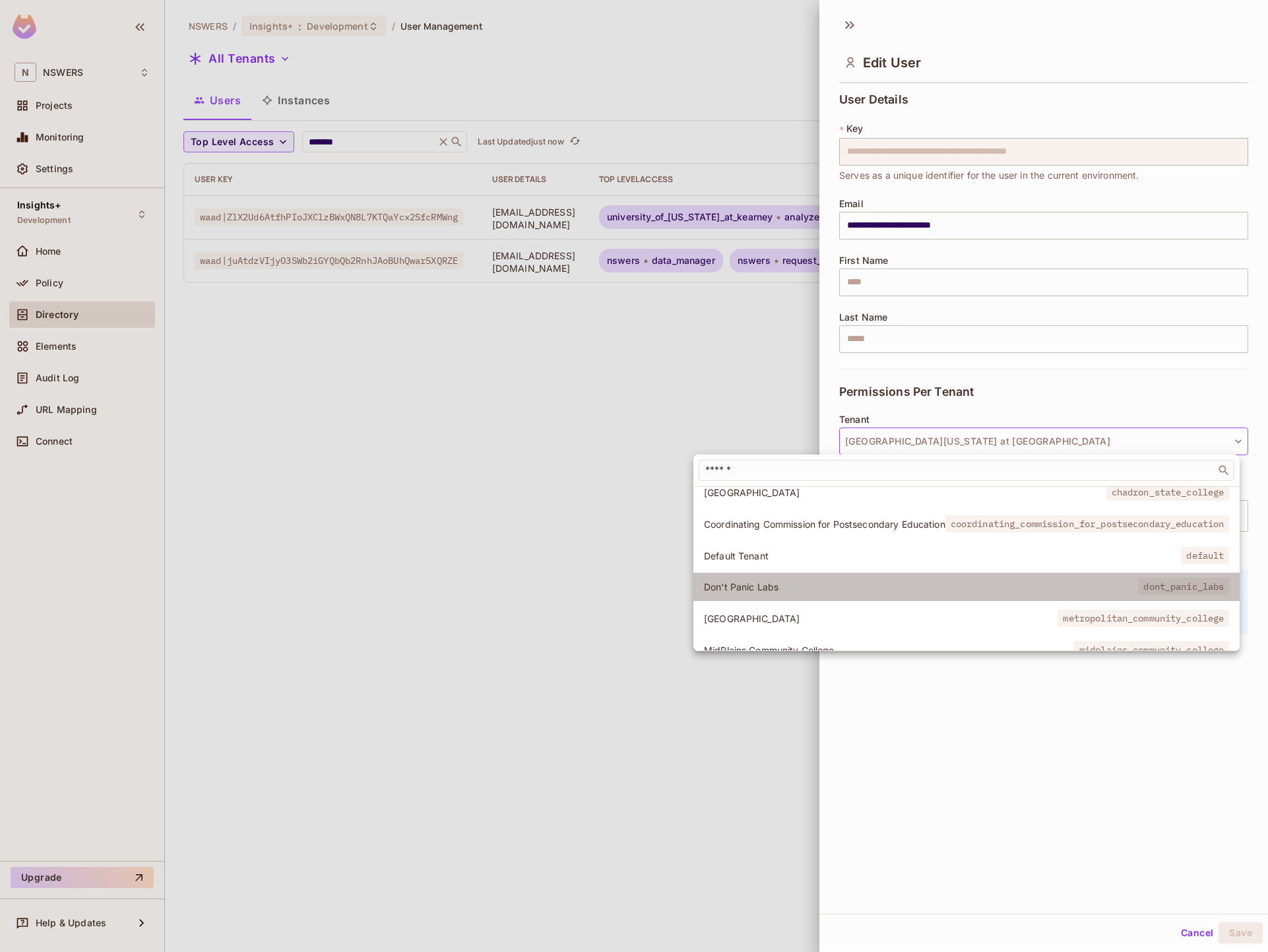
click at [788, 587] on span "Don't Panic Labs" at bounding box center [921, 587] width 434 height 13
